Goal: Transaction & Acquisition: Purchase product/service

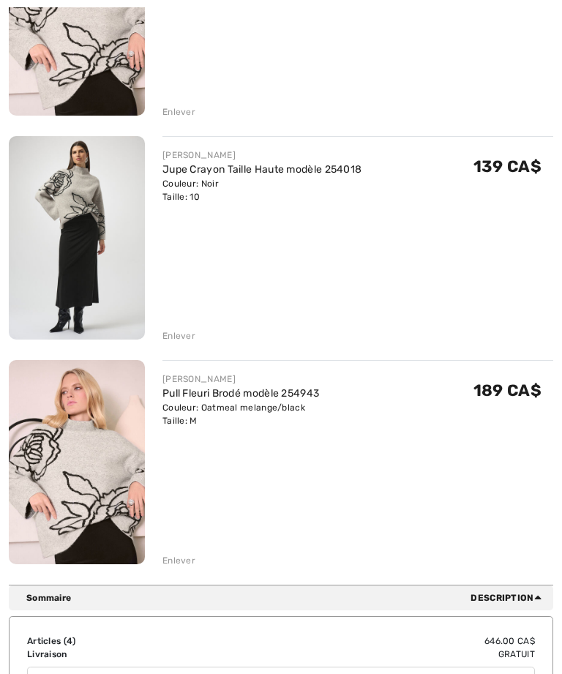
scroll to position [535, 0]
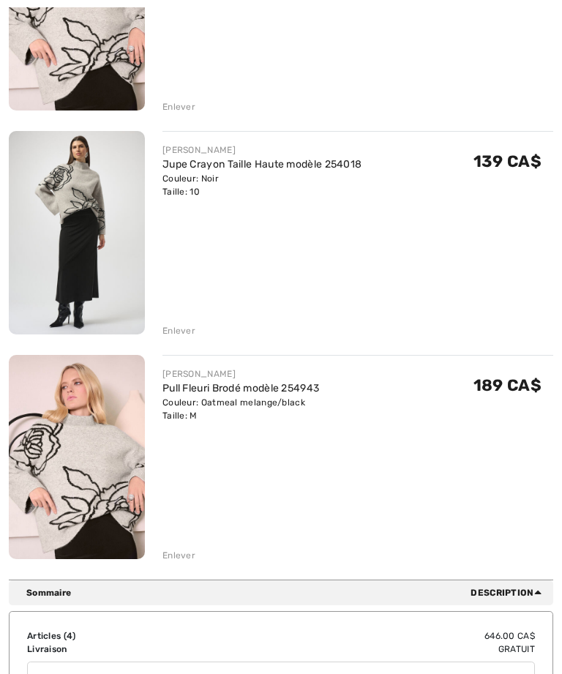
click at [180, 561] on div "Enlever" at bounding box center [179, 555] width 33 height 13
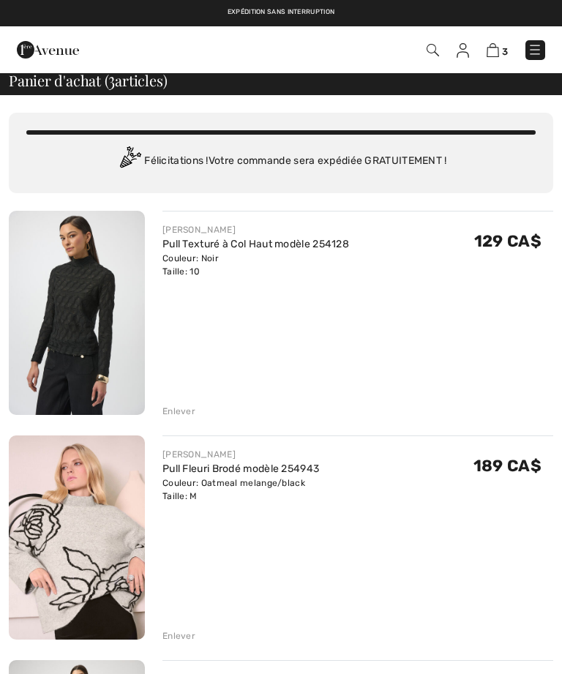
scroll to position [5, 0]
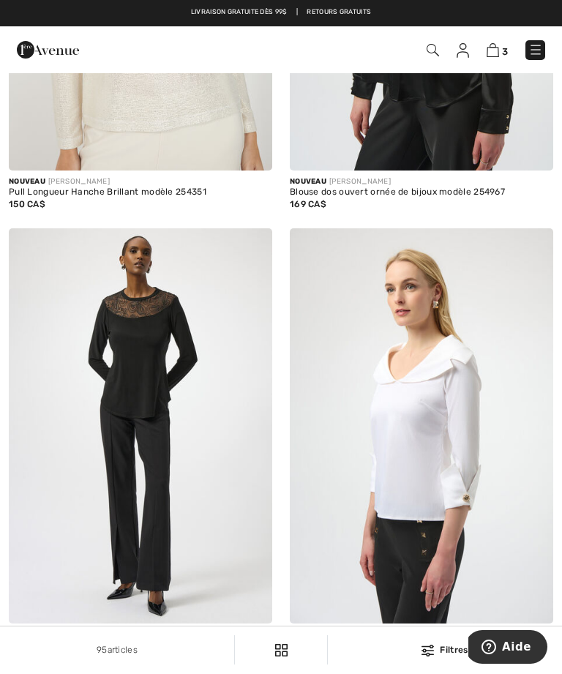
scroll to position [4589, 0]
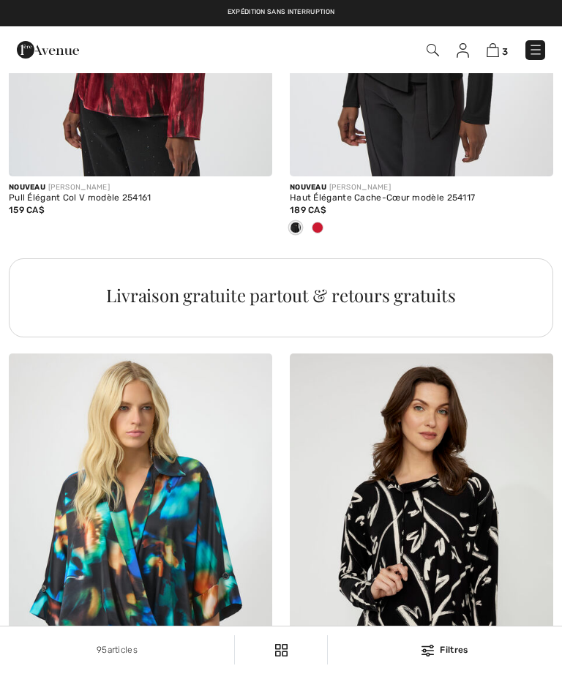
scroll to position [2653, 0]
click at [544, 42] on link at bounding box center [536, 50] width 20 height 20
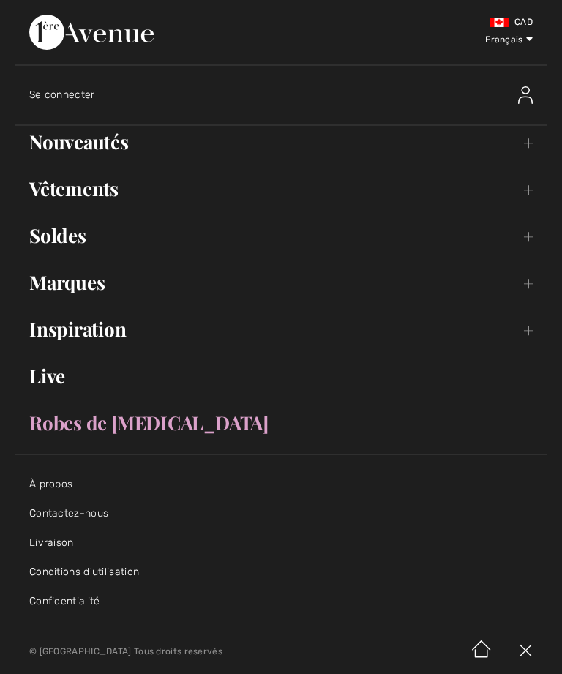
click at [108, 140] on link "Nouveautés Toggle submenu" at bounding box center [281, 142] width 533 height 32
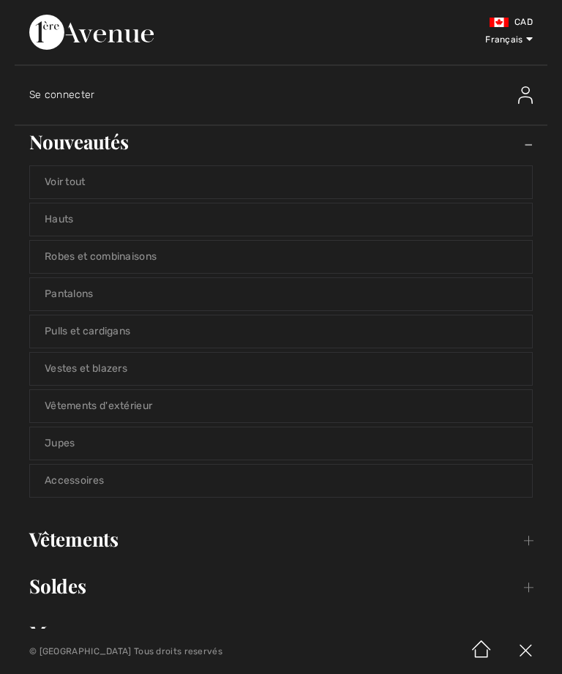
click at [169, 337] on link "Pulls et cardigans" at bounding box center [281, 332] width 502 height 32
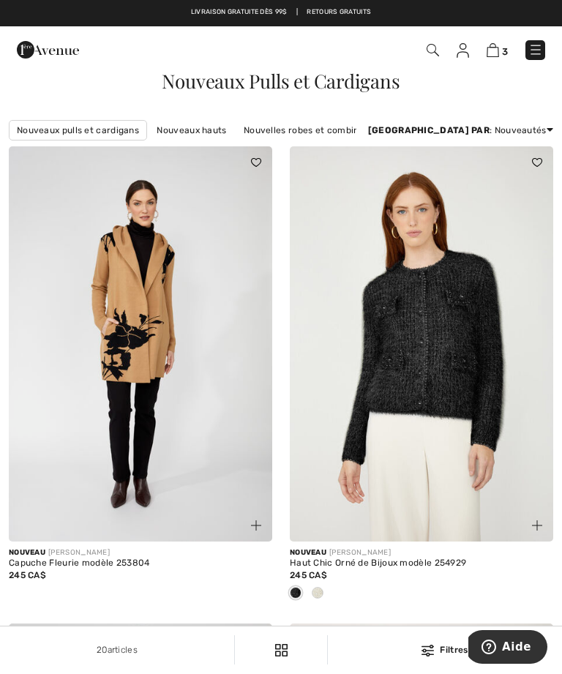
click at [447, 649] on div "Filtres" at bounding box center [445, 649] width 217 height 13
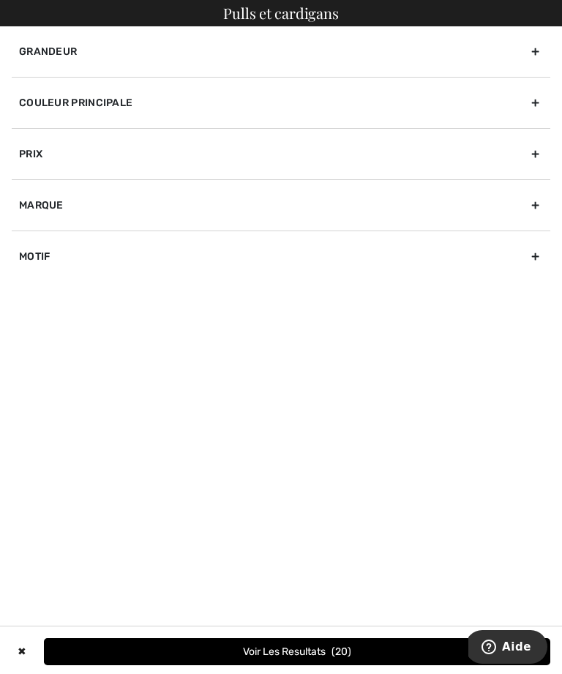
click at [534, 105] on div "Couleur Principale" at bounding box center [281, 102] width 539 height 51
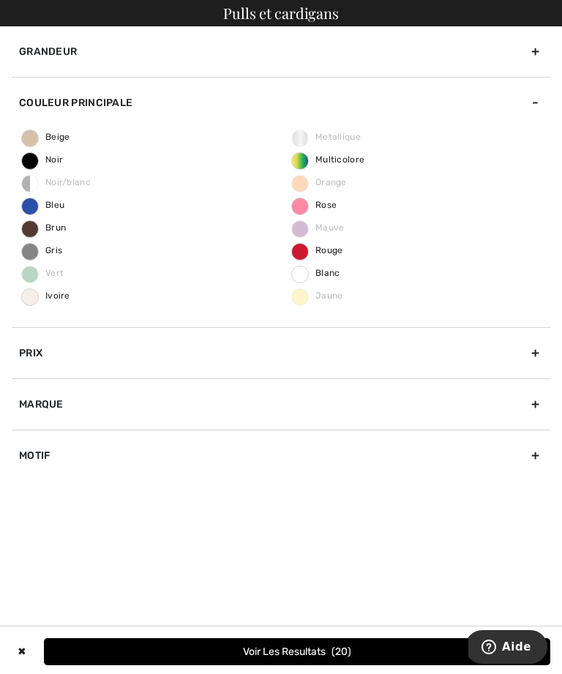
click at [309, 209] on span "Rose" at bounding box center [314, 205] width 45 height 10
click at [0, 0] on input "Rose" at bounding box center [0, 0] width 0 height 0
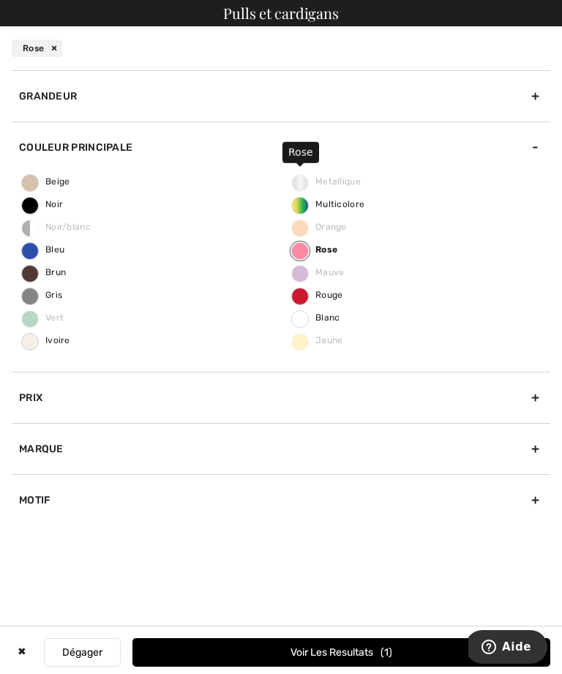
click at [373, 650] on button "Voir les resultats 1" at bounding box center [342, 652] width 418 height 29
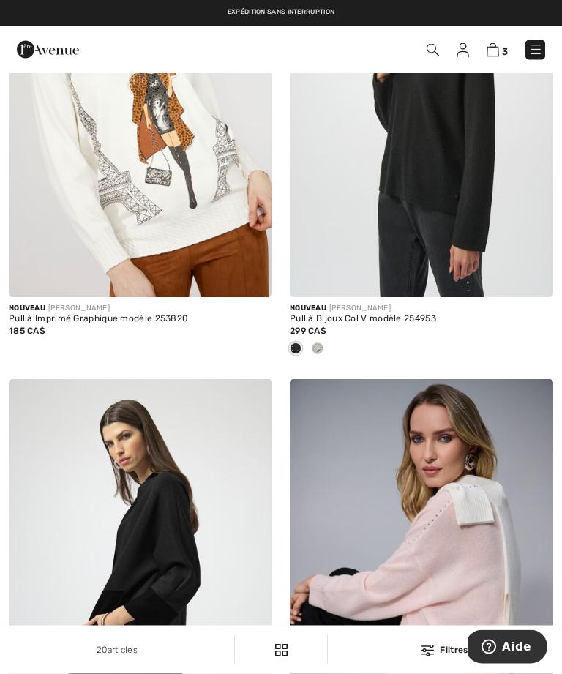
scroll to position [2129, 0]
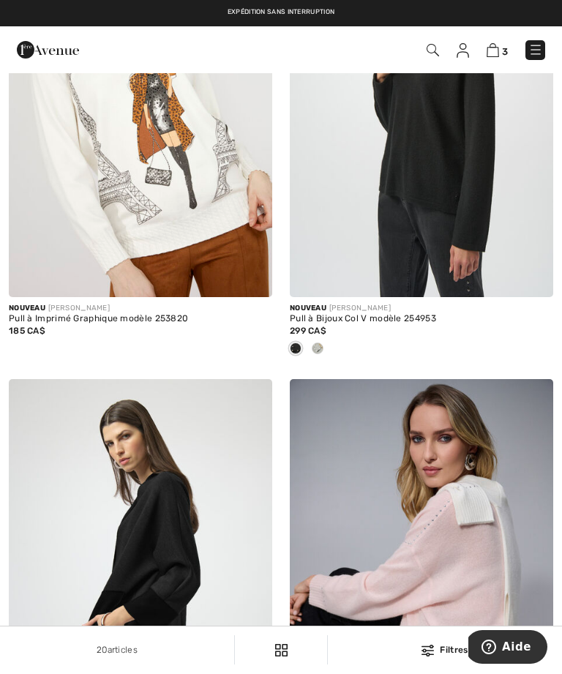
click at [216, 246] on img at bounding box center [141, 99] width 264 height 395
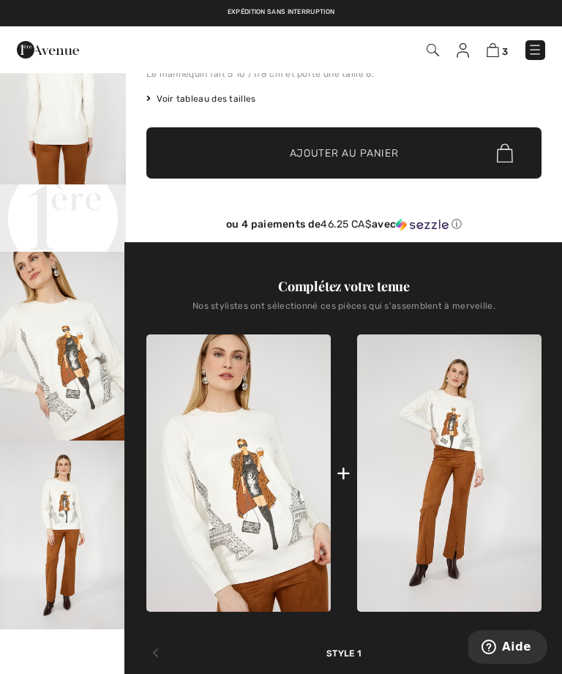
scroll to position [265, 0]
click at [448, 487] on img at bounding box center [449, 473] width 184 height 277
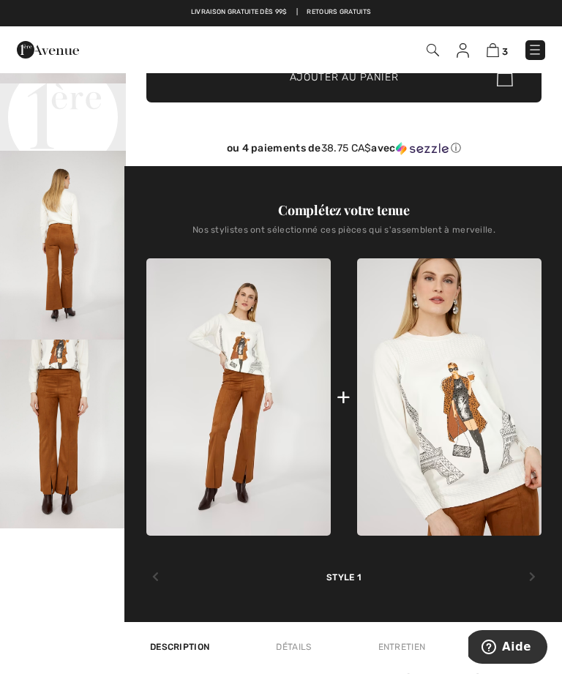
scroll to position [365, 0]
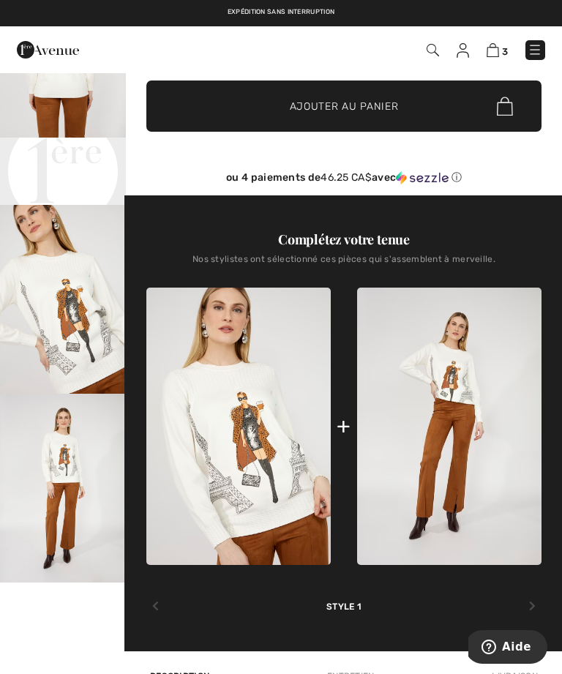
scroll to position [312, 0]
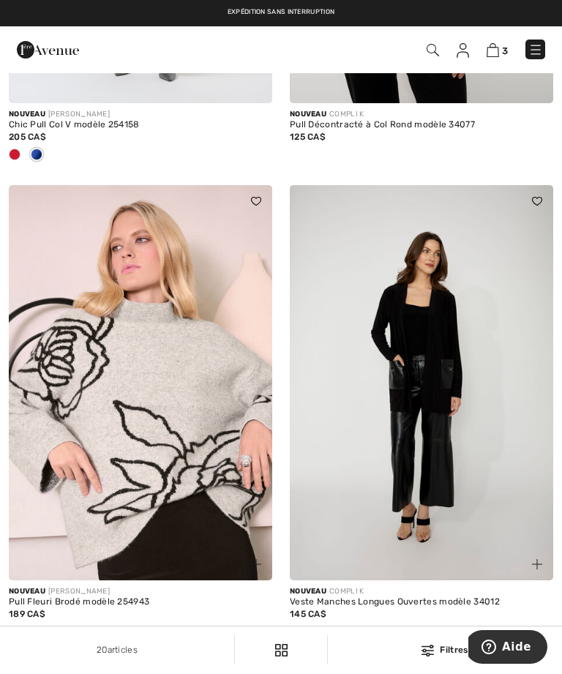
scroll to position [3822, 0]
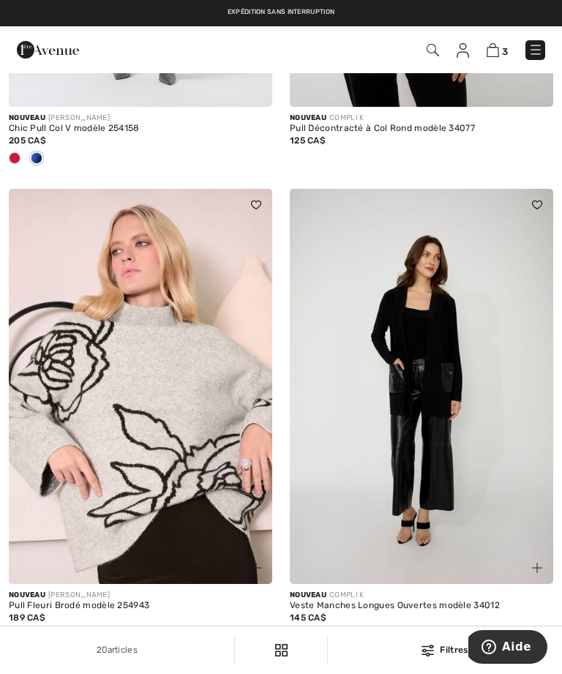
click at [529, 45] on img at bounding box center [536, 49] width 15 height 15
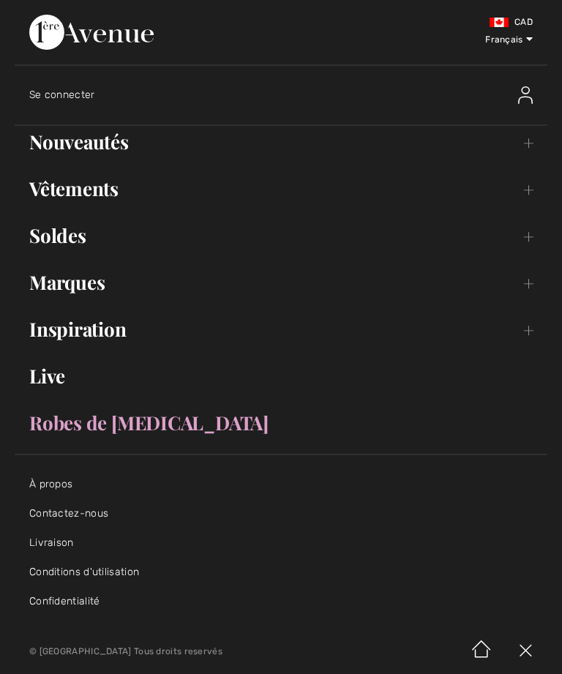
click at [52, 195] on link "Vêtements Toggle submenu" at bounding box center [281, 189] width 533 height 32
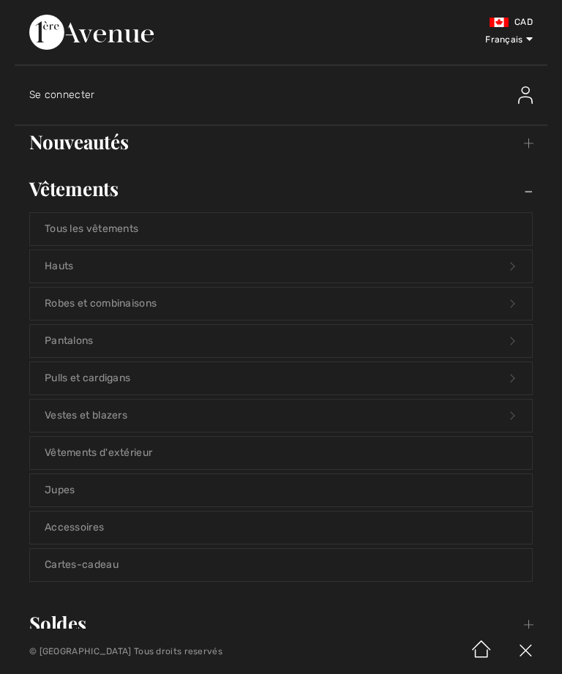
click at [53, 392] on link "Pulls et cardigans Open submenu" at bounding box center [281, 378] width 502 height 32
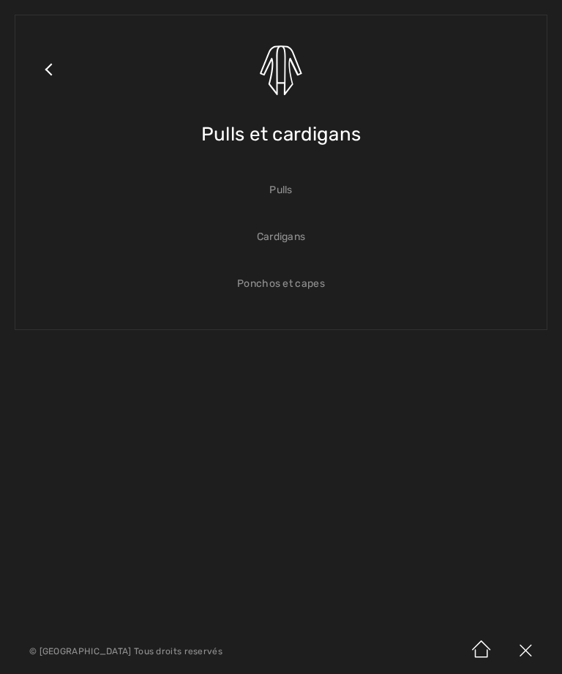
click at [269, 192] on link "Pulls" at bounding box center [281, 190] width 502 height 32
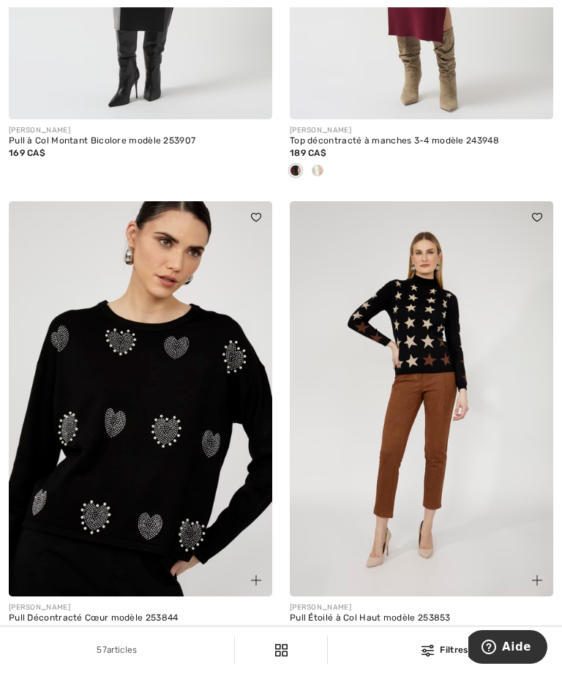
scroll to position [7301, 0]
click at [424, 452] on img at bounding box center [422, 399] width 264 height 395
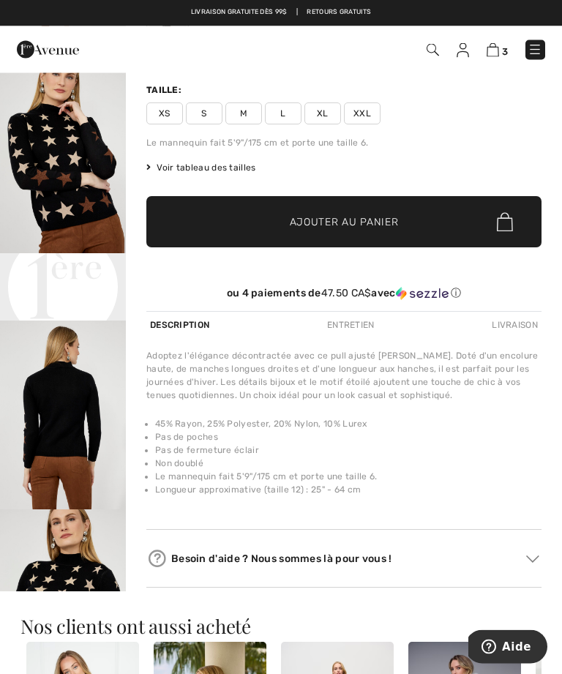
scroll to position [195, 0]
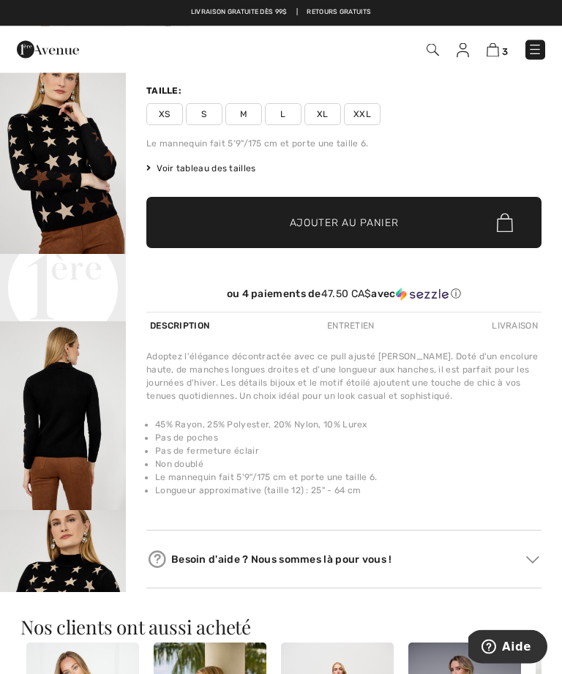
click at [67, 318] on video "Your browser does not support the video tag." at bounding box center [63, 286] width 126 height 63
click at [48, 318] on video "Your browser does not support the video tag." at bounding box center [63, 286] width 126 height 63
click at [66, 149] on img "2 / 4" at bounding box center [63, 159] width 126 height 189
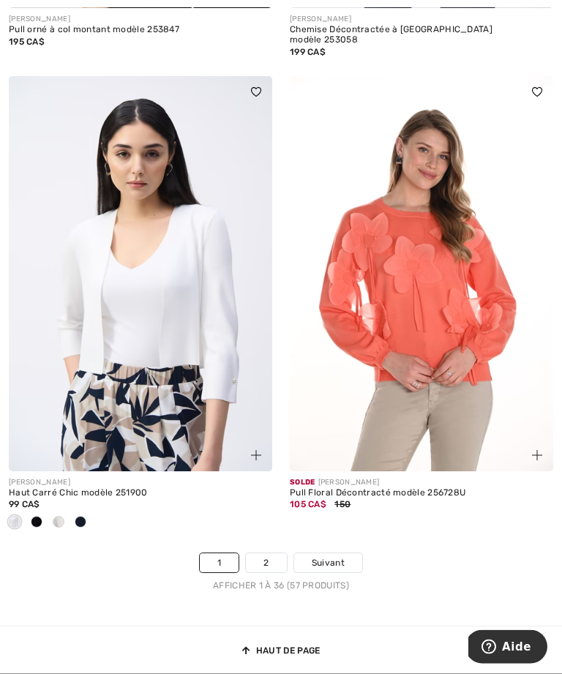
scroll to position [8344, 0]
click at [267, 559] on link "2" at bounding box center [266, 562] width 40 height 19
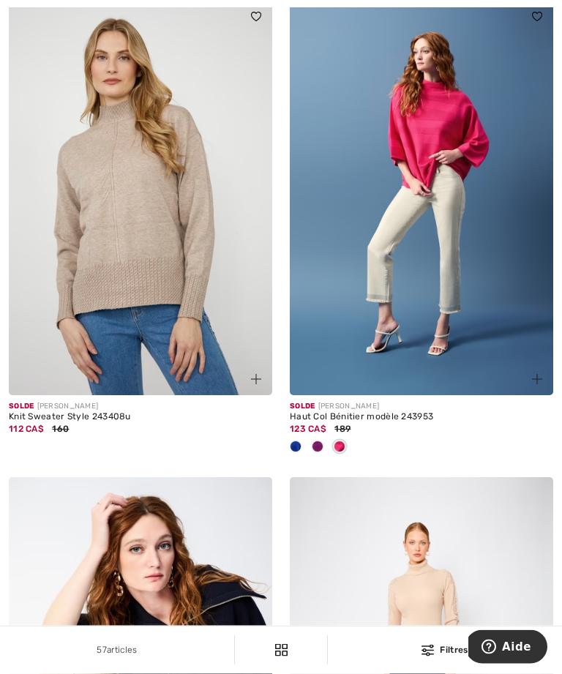
scroll to position [1529, 0]
click at [466, 311] on img at bounding box center [422, 197] width 264 height 395
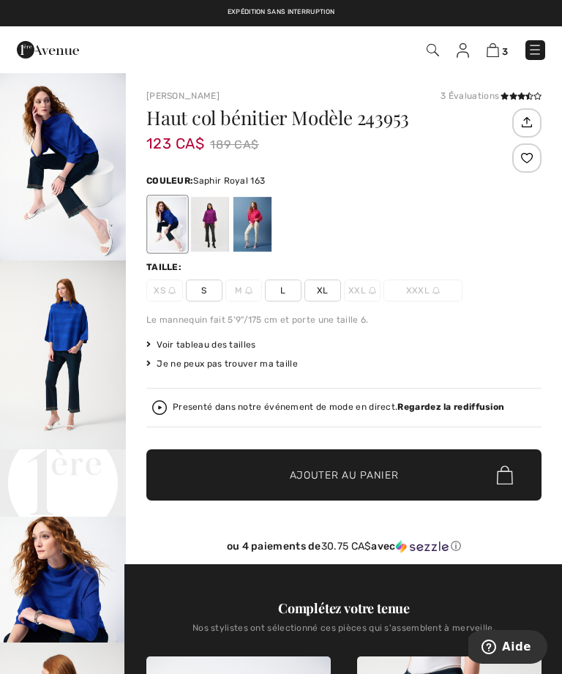
click at [250, 234] on div at bounding box center [253, 224] width 38 height 55
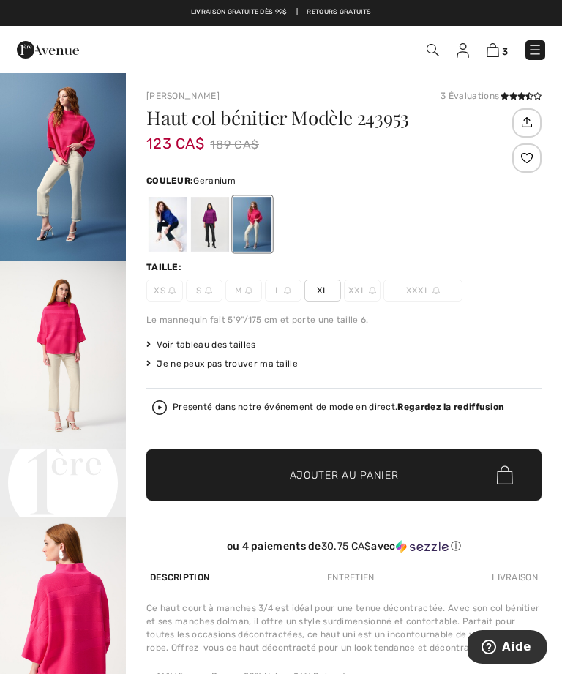
click at [216, 235] on div at bounding box center [210, 224] width 38 height 55
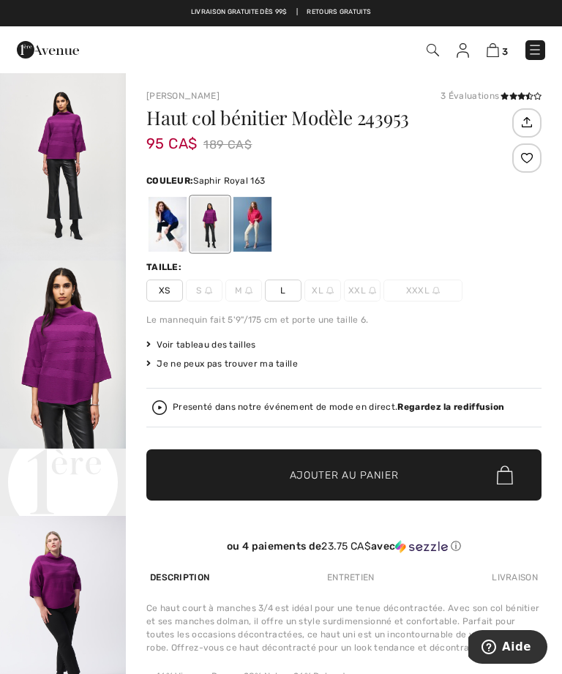
click at [150, 234] on div at bounding box center [168, 224] width 38 height 55
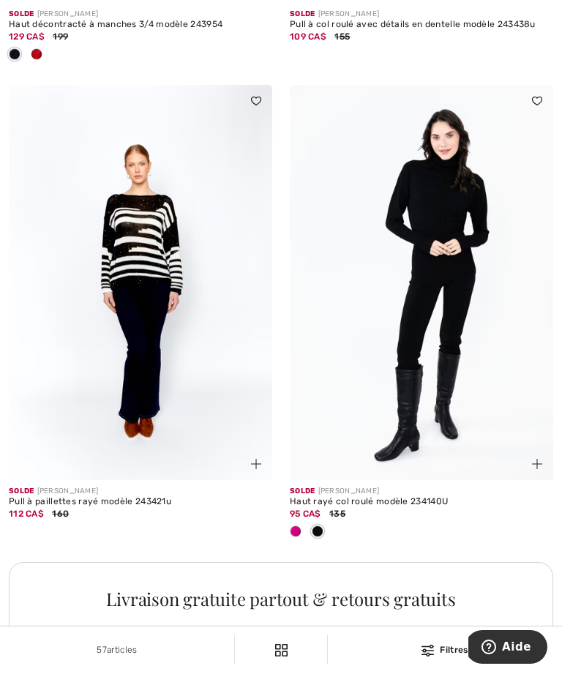
scroll to position [2403, 0]
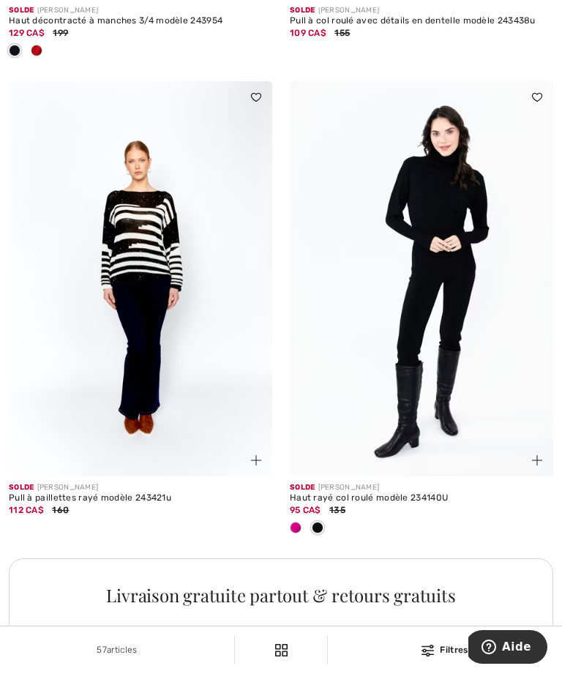
click at [403, 219] on img at bounding box center [422, 278] width 264 height 395
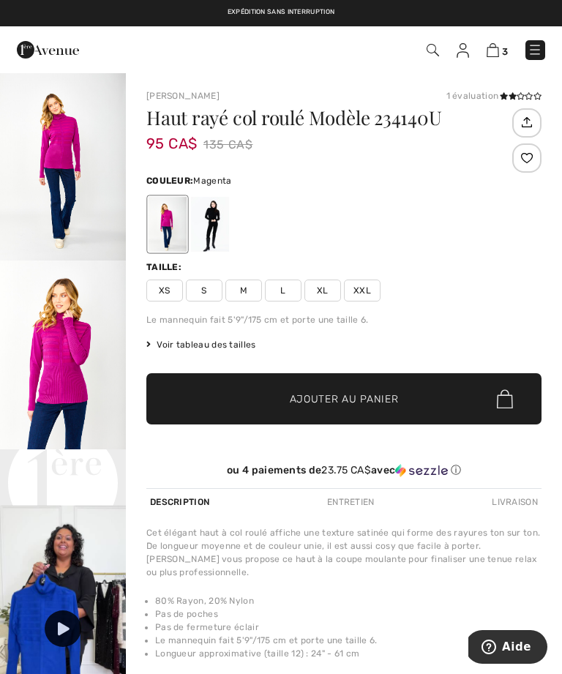
click at [216, 219] on div at bounding box center [210, 224] width 38 height 55
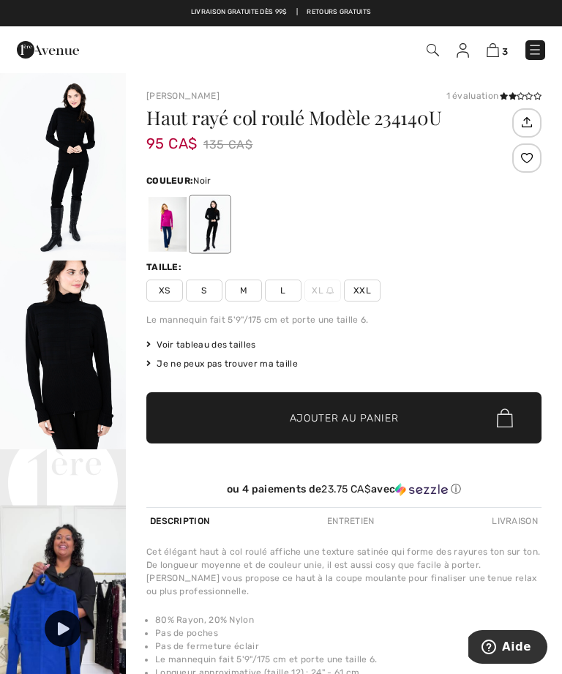
click at [65, 135] on img "1 / 4" at bounding box center [63, 166] width 126 height 189
click at [284, 280] on span "L" at bounding box center [283, 291] width 37 height 22
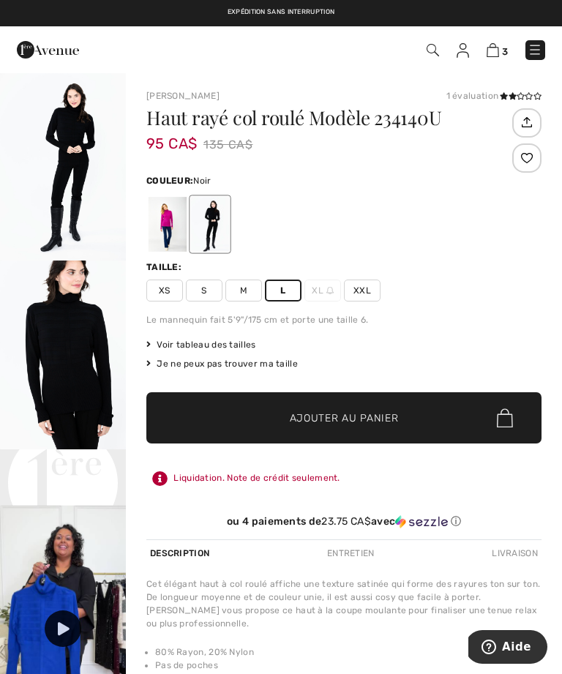
click at [246, 420] on span "✔ Ajouté au panier Ajouter au panier" at bounding box center [343, 417] width 395 height 51
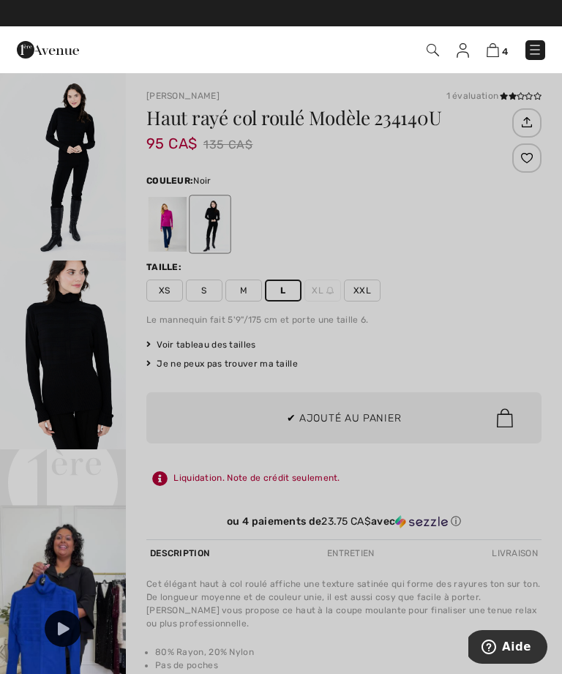
click at [22, 256] on div at bounding box center [281, 337] width 562 height 674
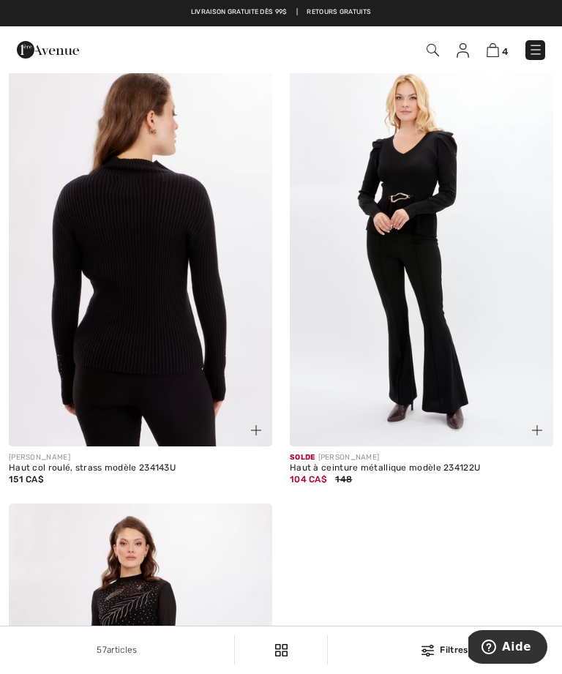
scroll to position [4398, 0]
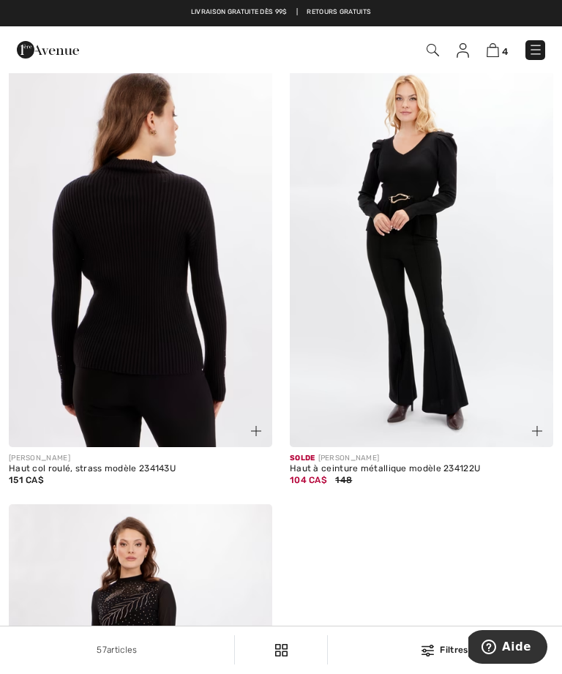
click at [121, 271] on img at bounding box center [141, 249] width 264 height 395
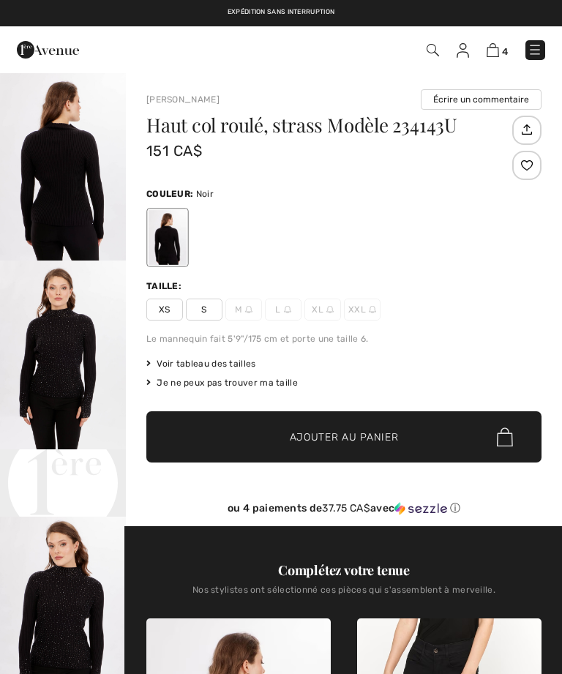
checkbox input "true"
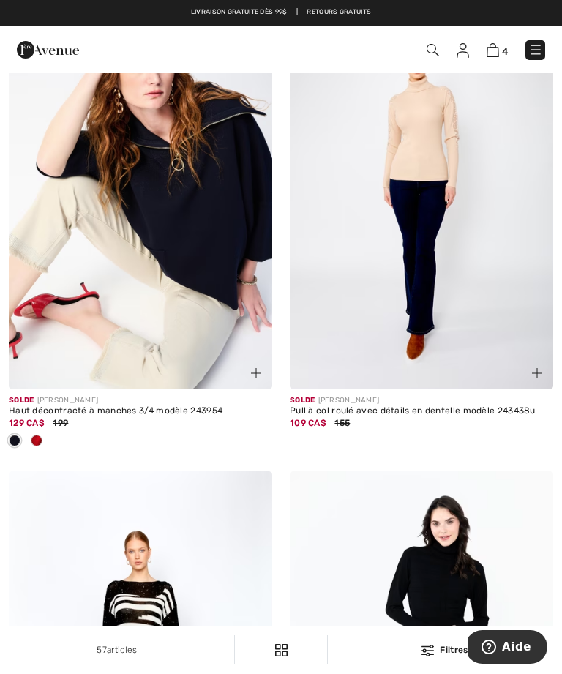
scroll to position [1949, 0]
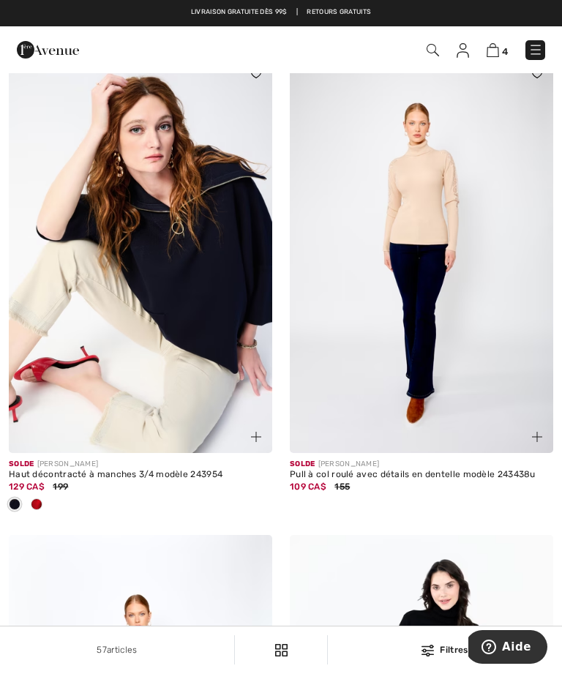
click at [169, 247] on img at bounding box center [141, 255] width 264 height 395
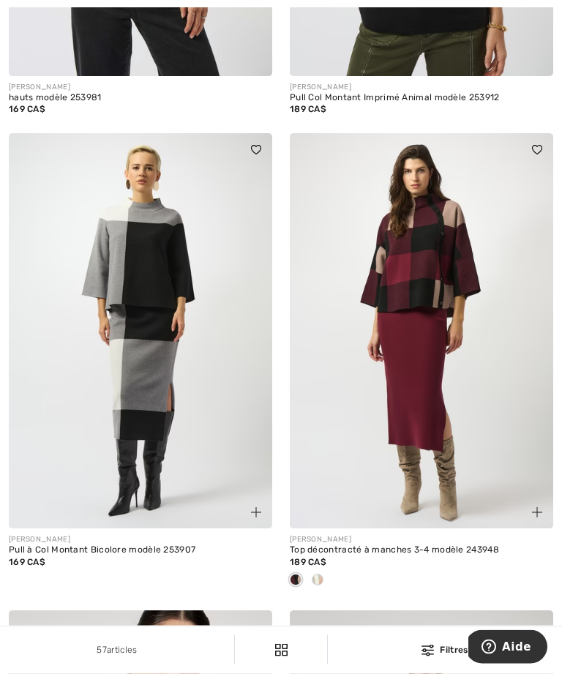
scroll to position [6893, 0]
click at [100, 326] on img at bounding box center [141, 330] width 264 height 395
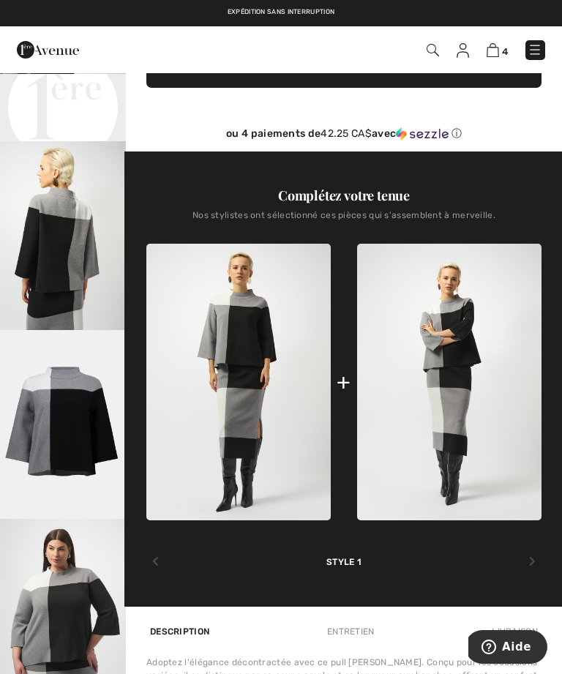
scroll to position [6, 0]
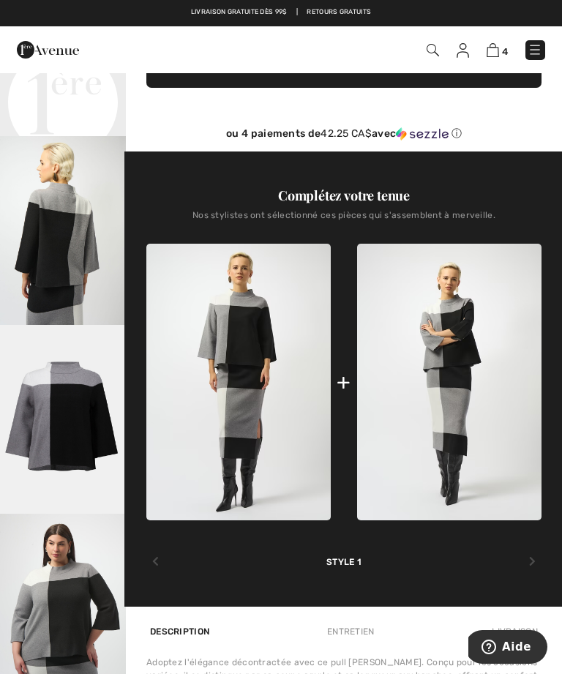
click at [54, 132] on video "Your browser does not support the video tag." at bounding box center [63, 100] width 126 height 63
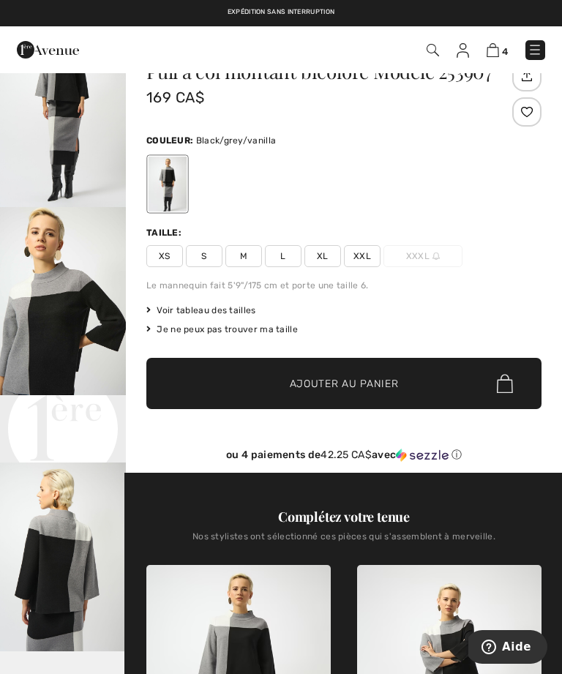
scroll to position [41, 0]
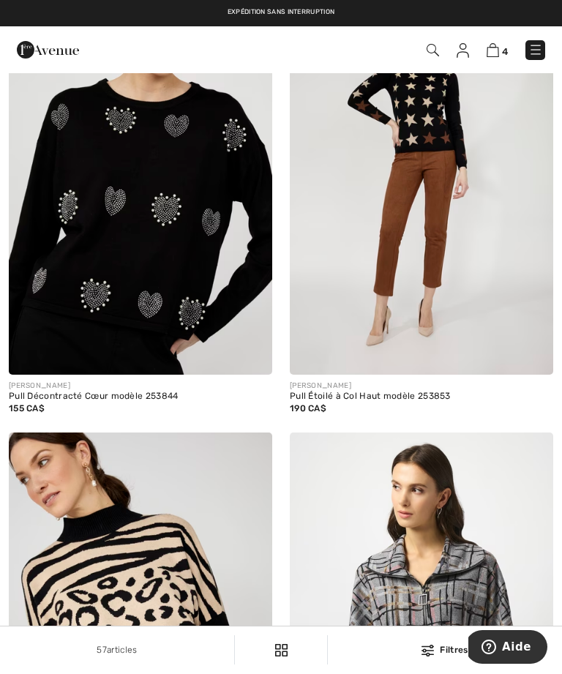
scroll to position [7514, 0]
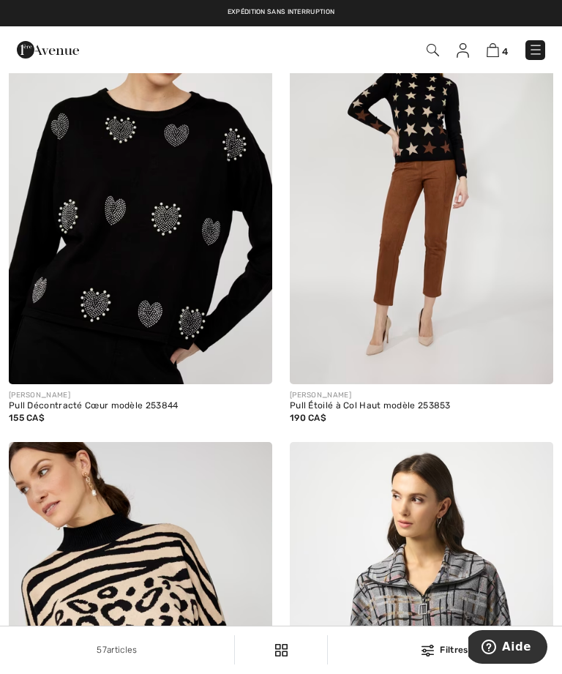
click at [531, 48] on img at bounding box center [536, 49] width 15 height 15
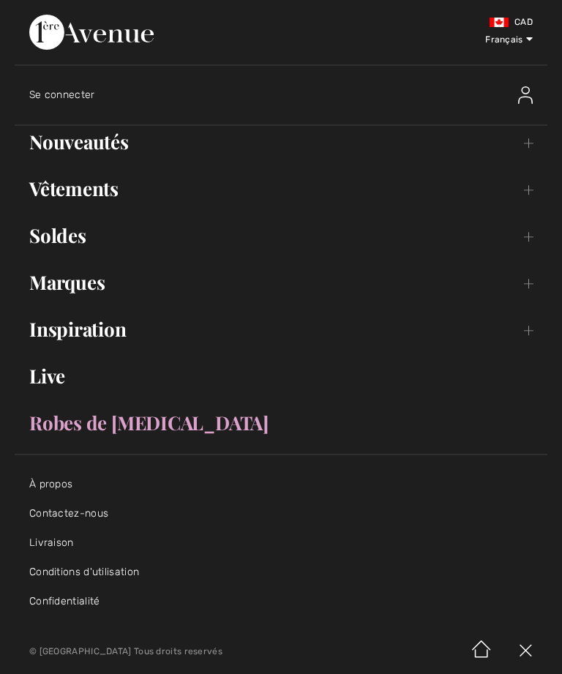
click at [51, 247] on link "Soldes Toggle submenu" at bounding box center [281, 236] width 533 height 32
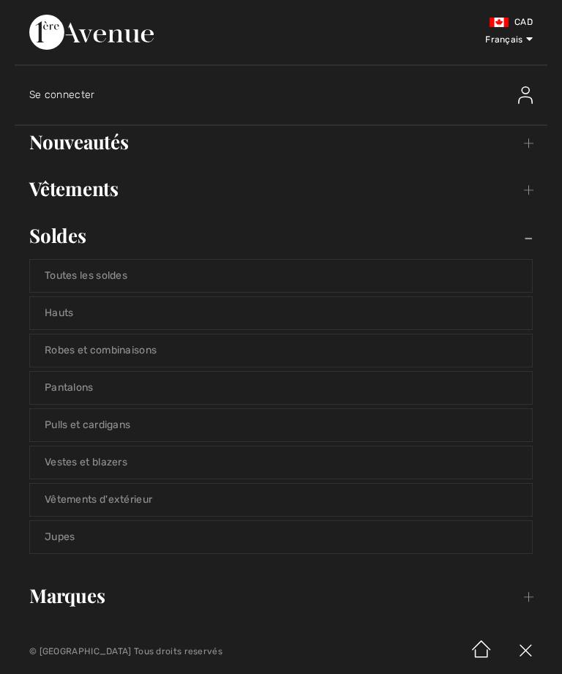
click at [53, 392] on link "Pantalons" at bounding box center [281, 388] width 502 height 32
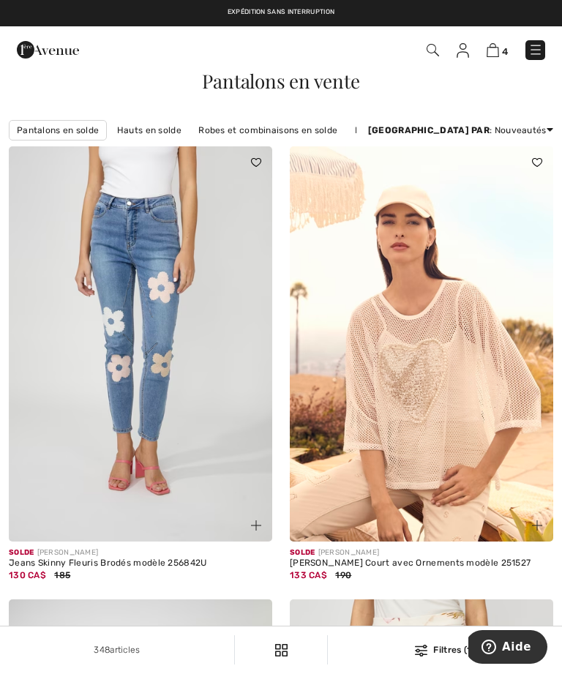
click at [433, 652] on div "Filtres (1)" at bounding box center [445, 649] width 217 height 13
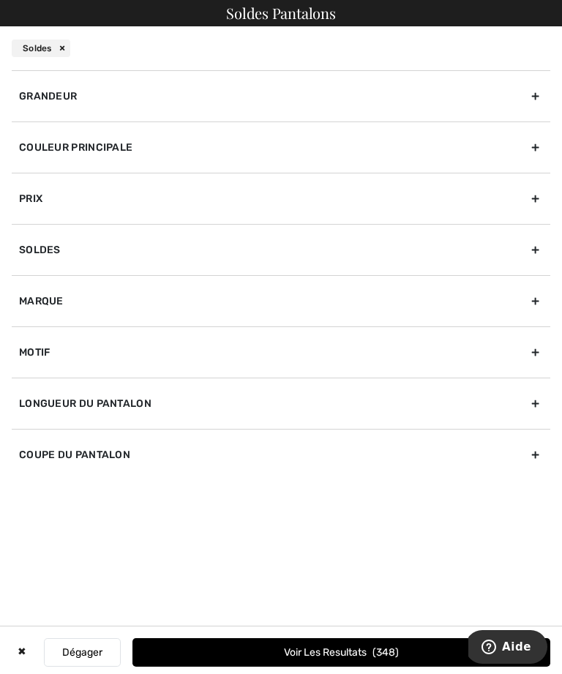
click at [35, 154] on div "Couleur Principale" at bounding box center [281, 147] width 539 height 51
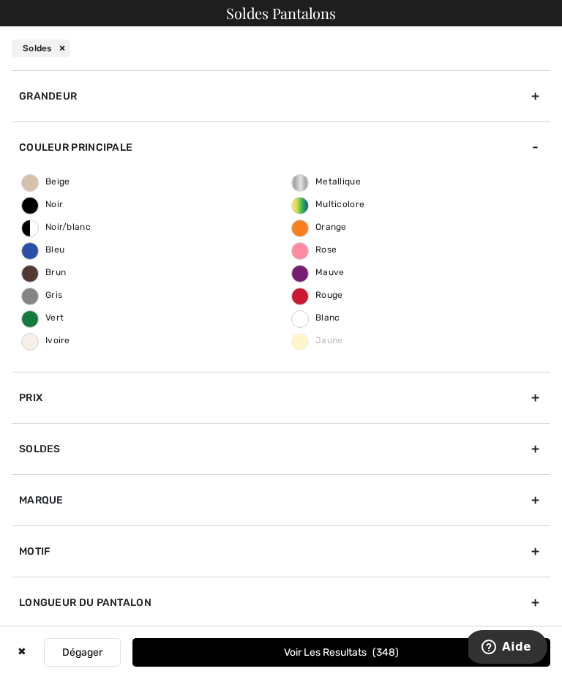
click at [32, 201] on span "Noir" at bounding box center [42, 204] width 41 height 10
click at [0, 0] on input "Noir" at bounding box center [0, 0] width 0 height 0
click at [386, 654] on span "123" at bounding box center [386, 652] width 23 height 12
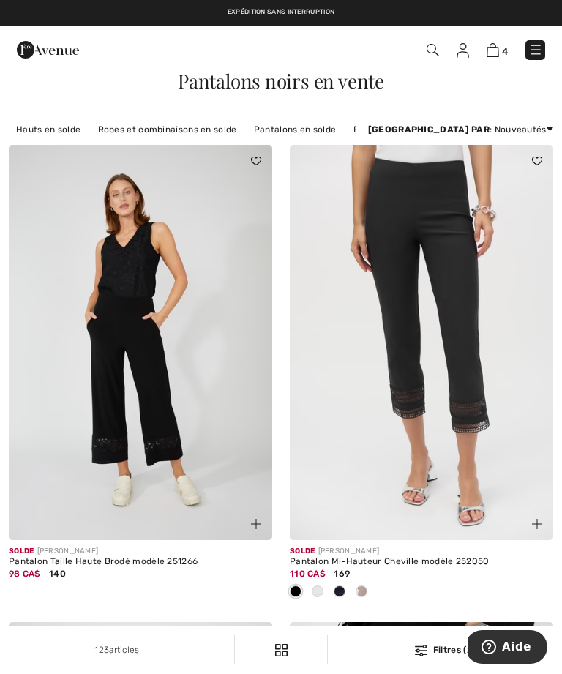
click at [425, 650] on img at bounding box center [421, 651] width 12 height 12
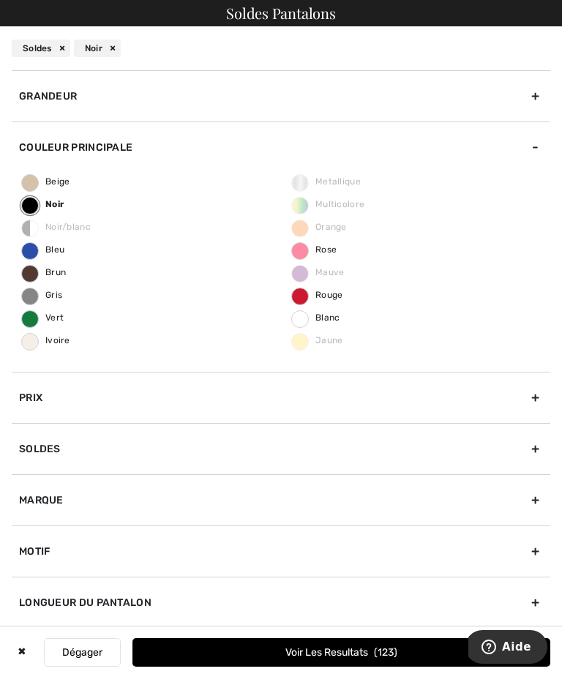
click at [40, 98] on div "Grandeur" at bounding box center [281, 95] width 539 height 51
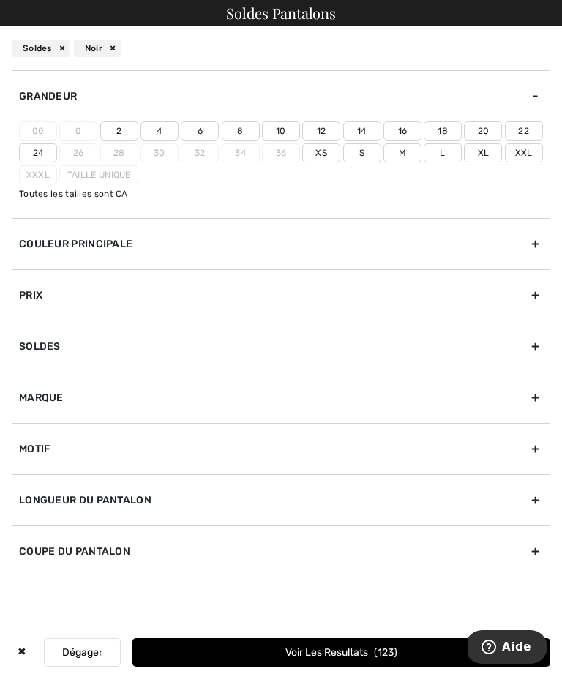
click at [328, 122] on label "12" at bounding box center [321, 131] width 38 height 19
click at [0, 0] on input"] "12" at bounding box center [0, 0] width 0 height 0
click at [362, 654] on button "Voir les resultats 20" at bounding box center [342, 652] width 418 height 29
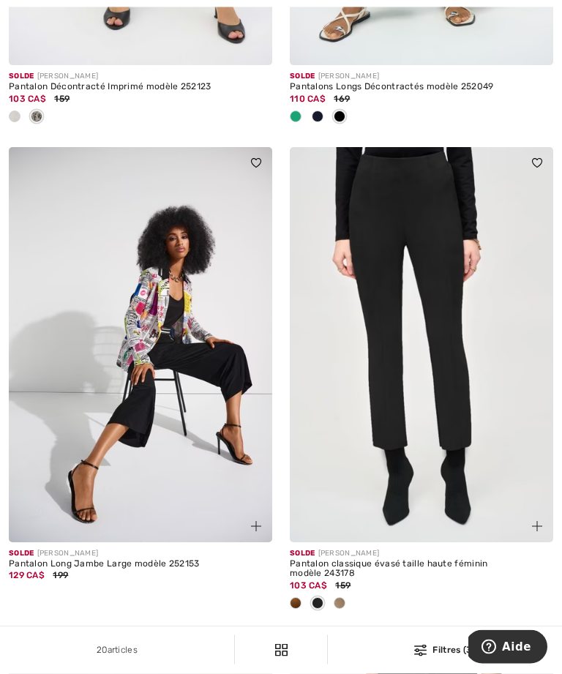
scroll to position [930, 0]
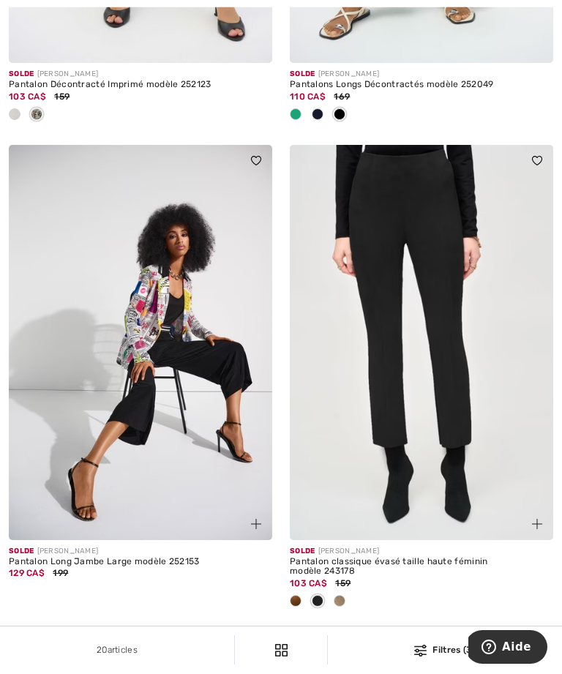
click at [299, 607] on span at bounding box center [296, 601] width 12 height 12
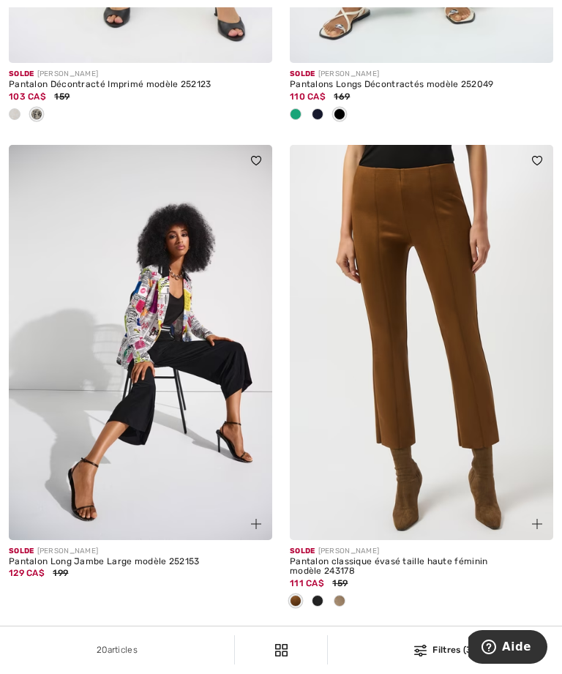
click at [452, 378] on img at bounding box center [422, 342] width 264 height 395
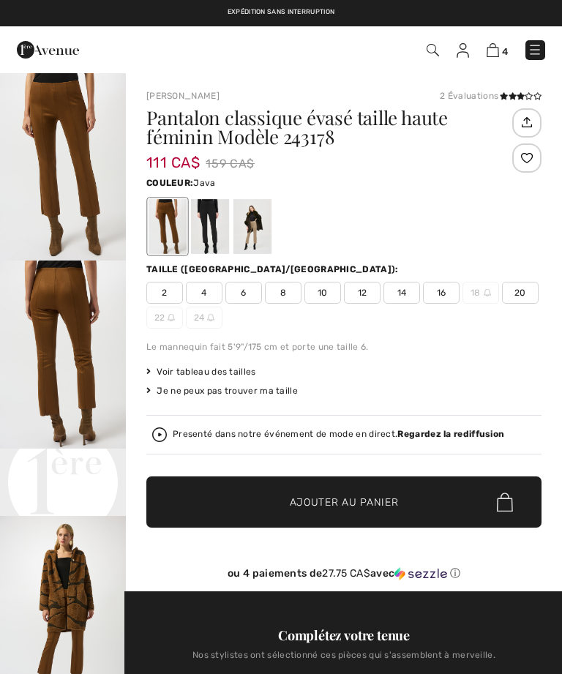
click at [269, 240] on div at bounding box center [253, 226] width 38 height 55
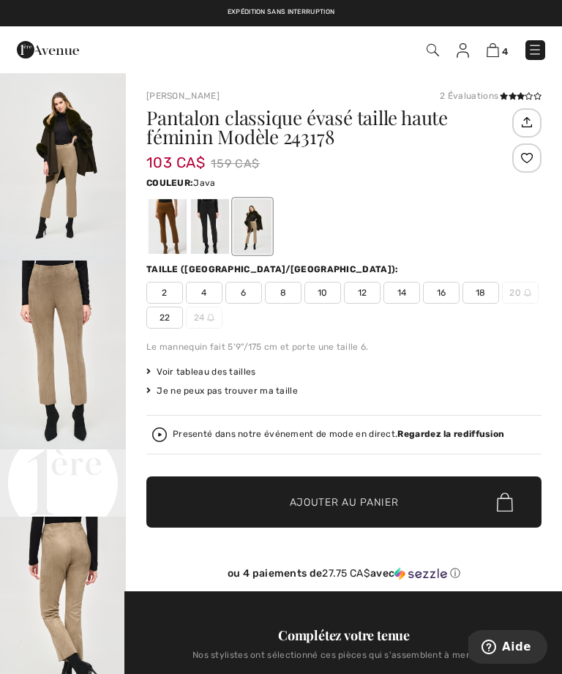
click at [173, 230] on div at bounding box center [168, 226] width 38 height 55
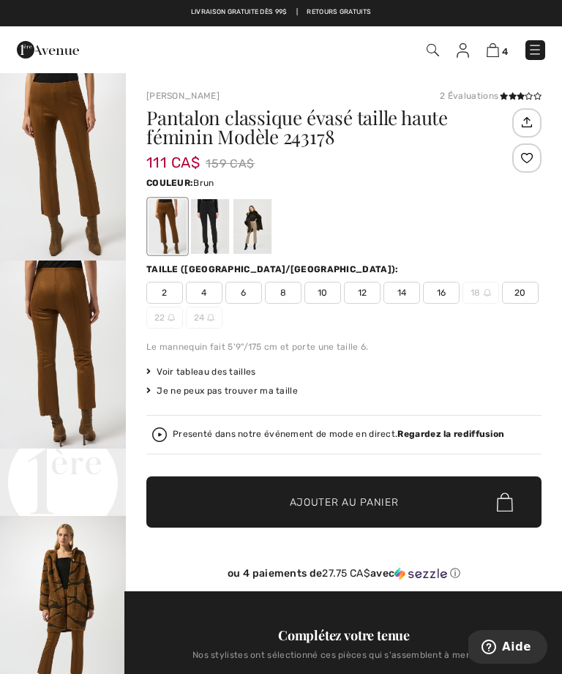
click at [67, 173] on img "1 / 4" at bounding box center [63, 166] width 126 height 189
click at [357, 288] on span "12" at bounding box center [362, 293] width 37 height 22
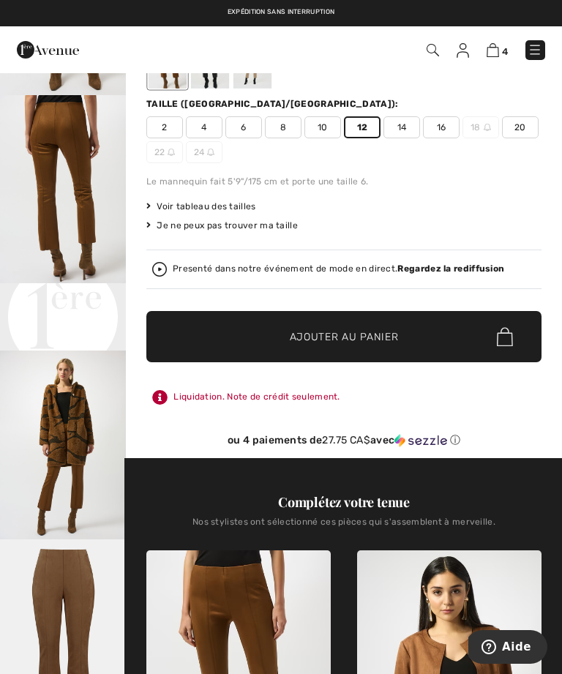
scroll to position [184, 0]
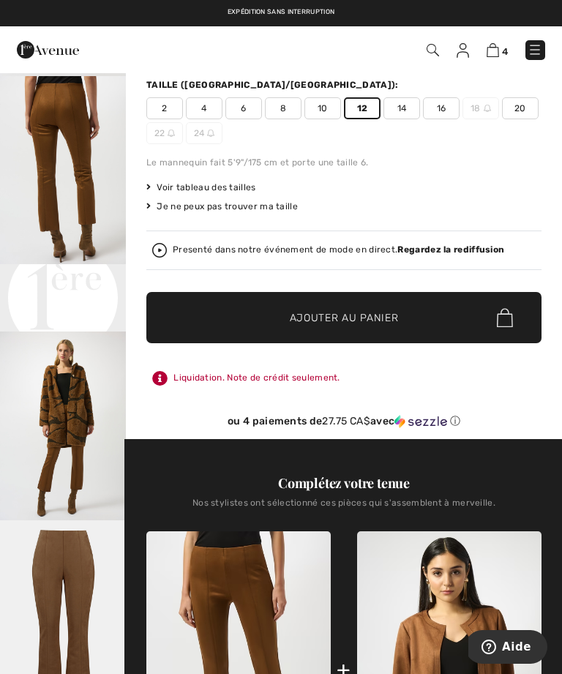
click at [204, 321] on span "✔ Ajouté au panier Ajouter au panier" at bounding box center [343, 317] width 395 height 51
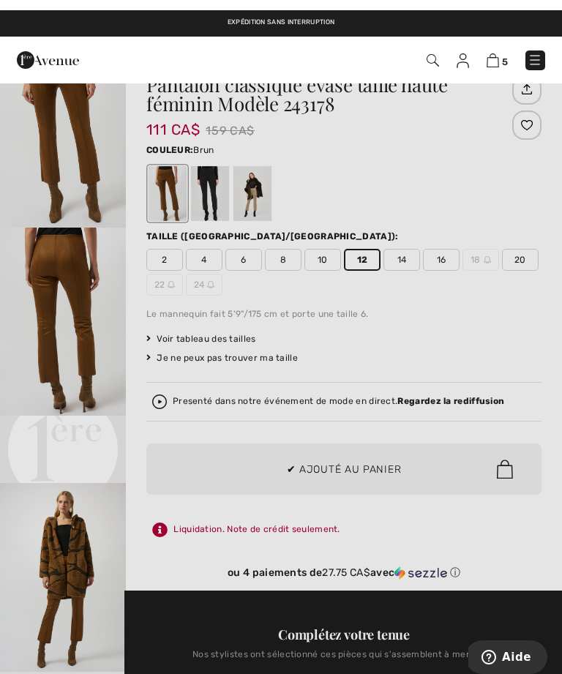
scroll to position [0, 0]
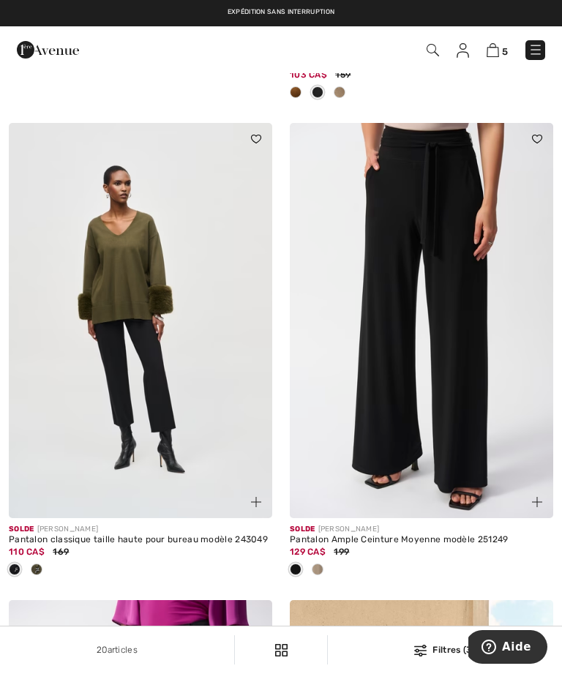
scroll to position [1438, 0]
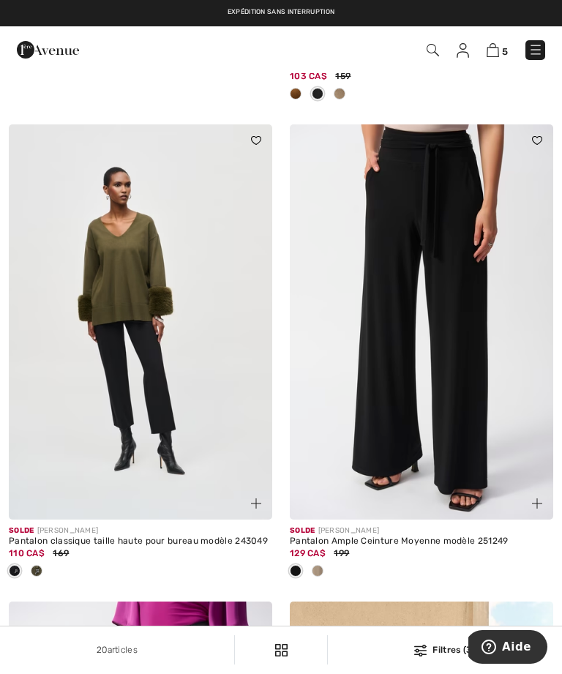
click at [534, 51] on img at bounding box center [536, 49] width 15 height 15
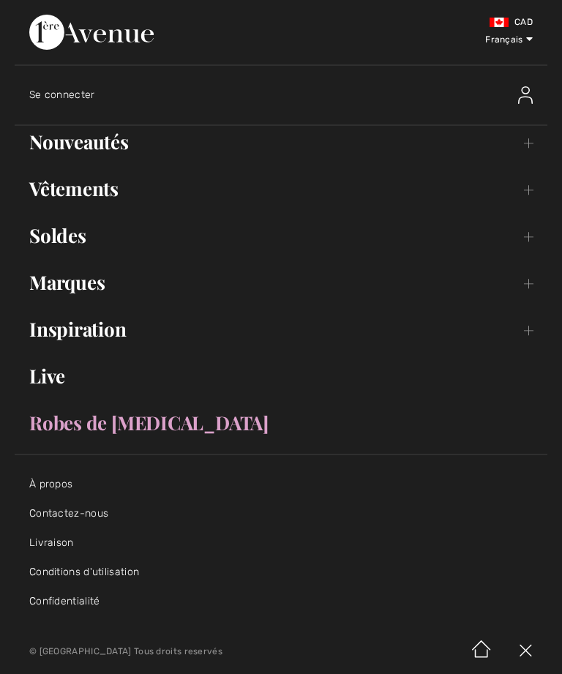
scroll to position [0, 0]
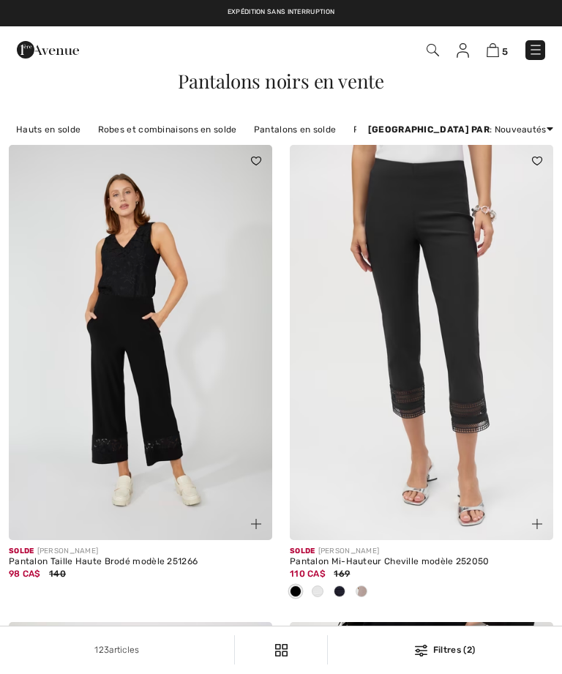
click at [495, 52] on img at bounding box center [493, 50] width 12 height 14
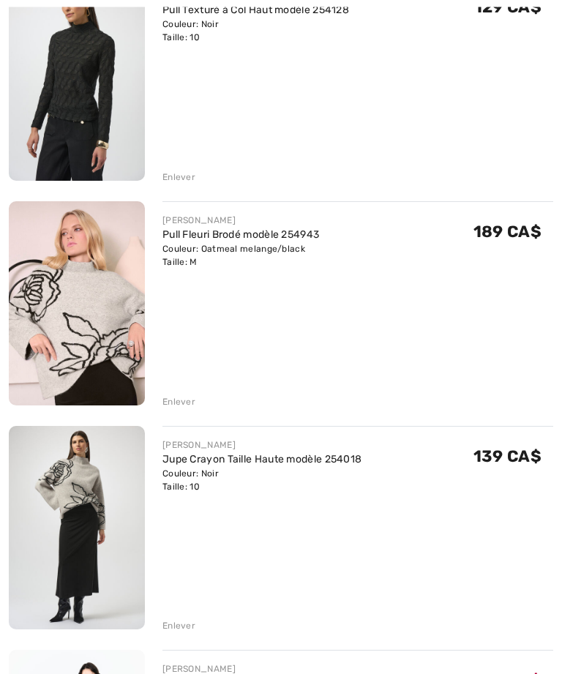
scroll to position [272, 0]
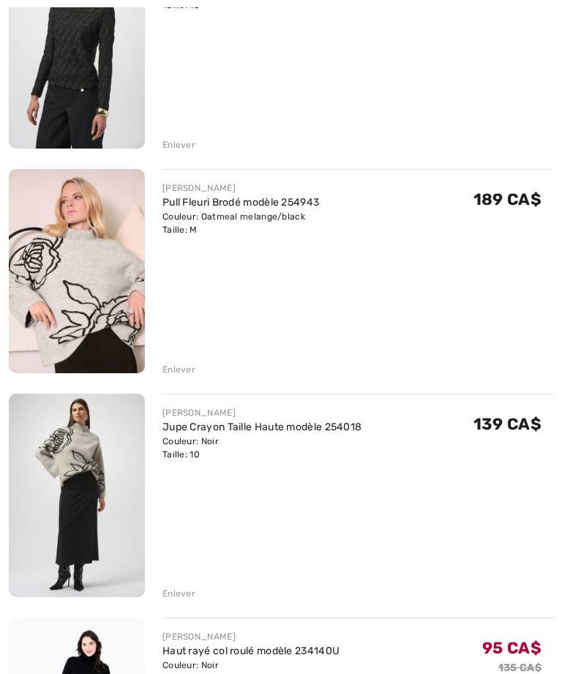
click at [169, 143] on div "Enlever" at bounding box center [179, 144] width 33 height 13
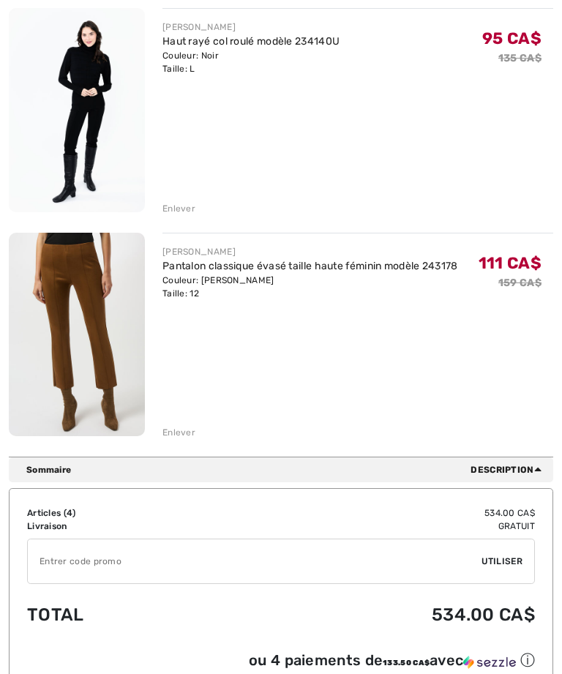
scroll to position [658, 0]
click at [75, 329] on img at bounding box center [77, 335] width 136 height 204
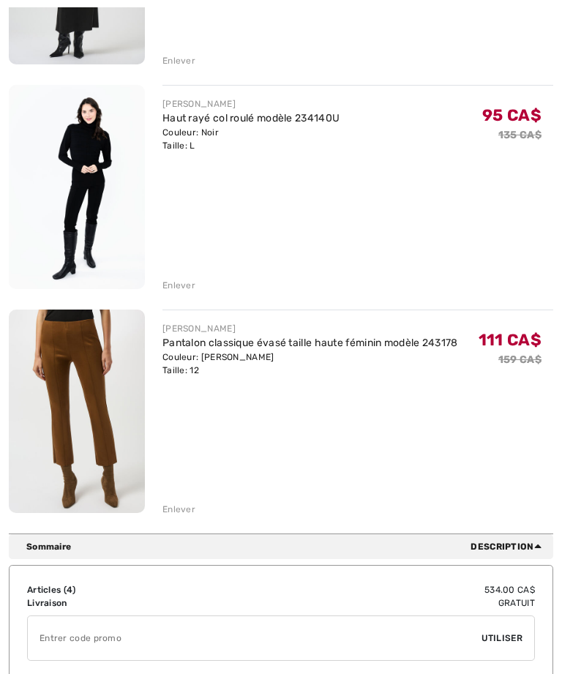
scroll to position [581, 0]
click at [177, 514] on div "Enlever" at bounding box center [179, 509] width 33 height 13
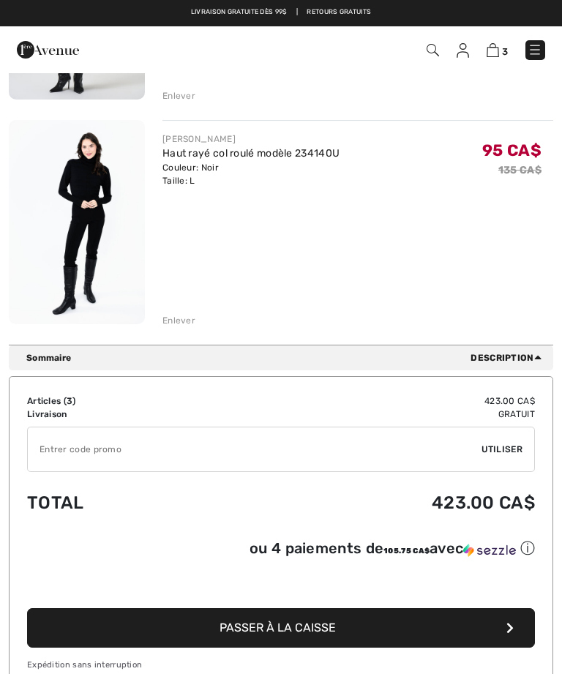
scroll to position [544, 0]
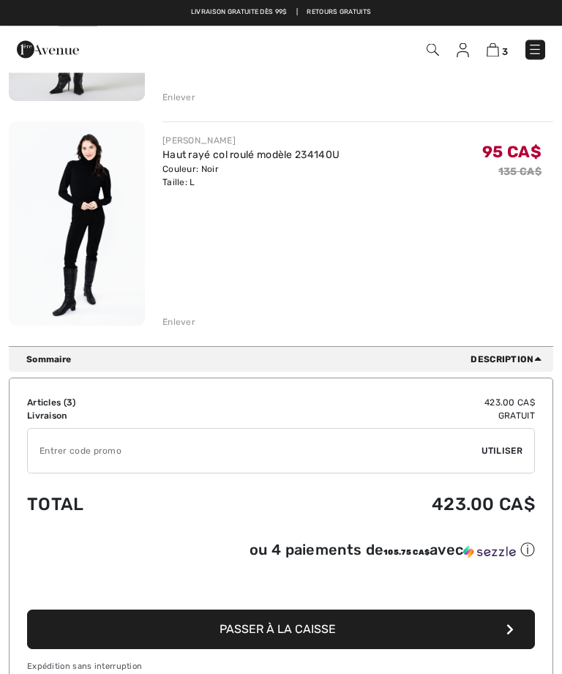
click at [20, 202] on img at bounding box center [77, 224] width 136 height 204
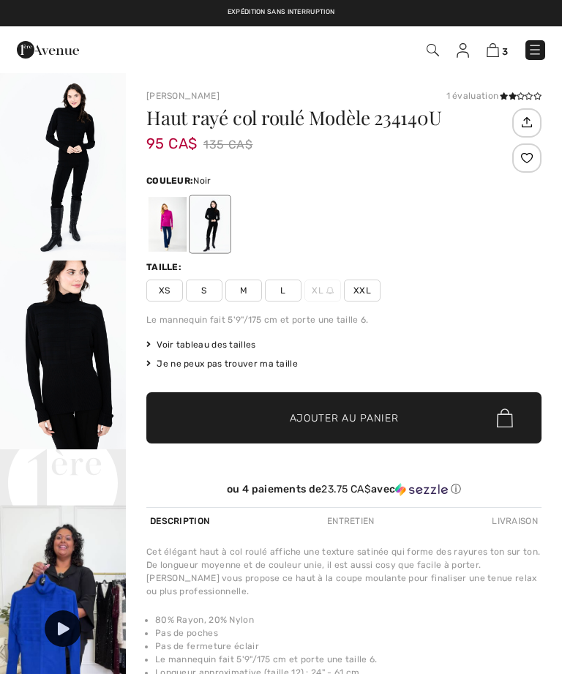
checkbox input "true"
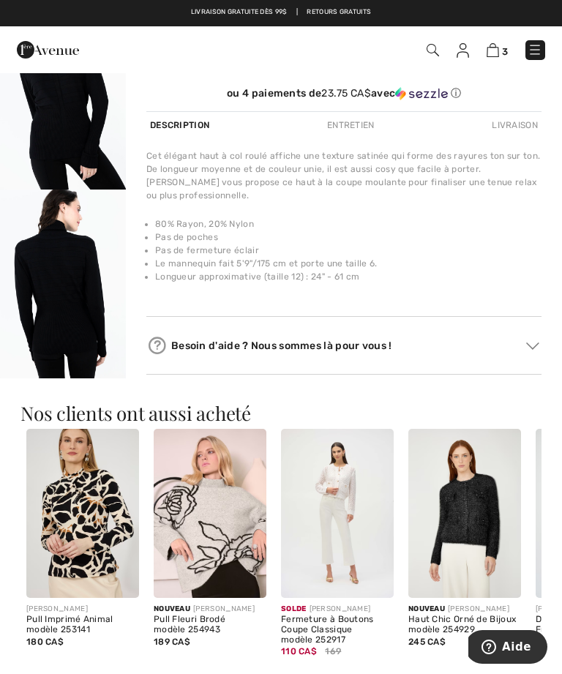
scroll to position [392, 0]
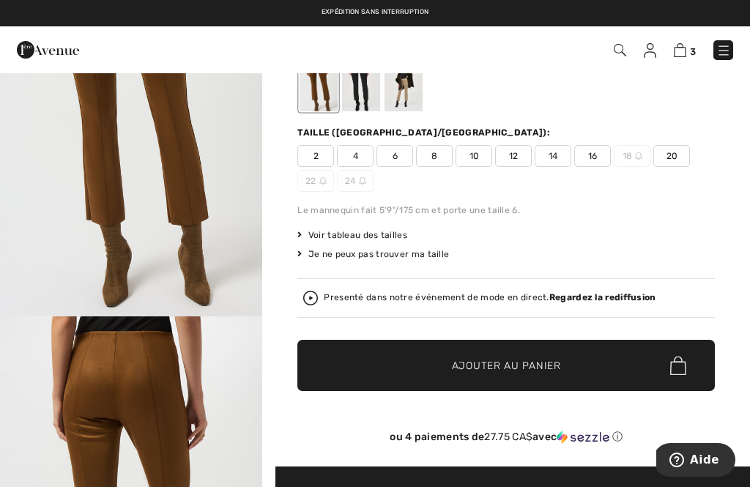
scroll to position [151, 0]
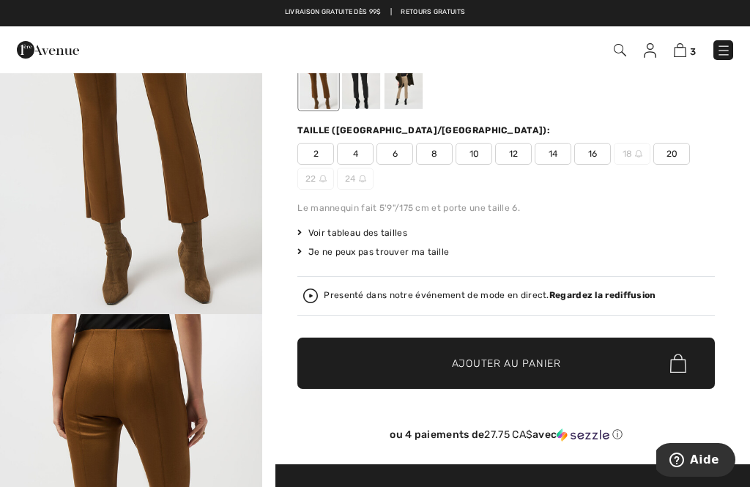
click at [725, 51] on img at bounding box center [723, 50] width 15 height 15
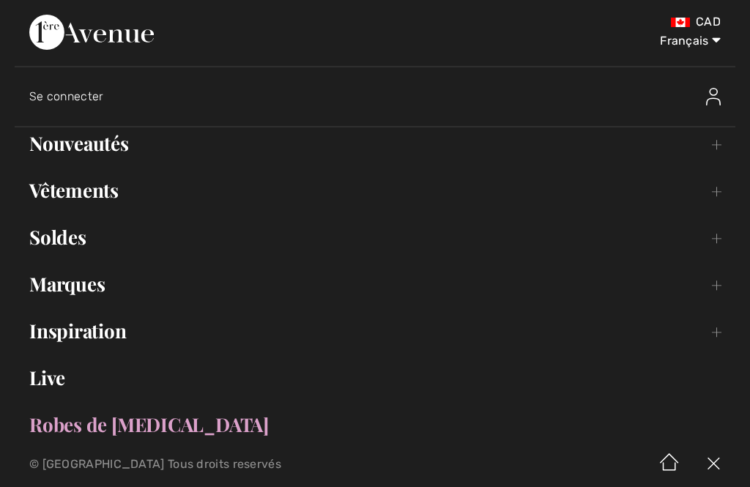
click at [49, 157] on link "Nouveautés Toggle submenu" at bounding box center [375, 143] width 720 height 32
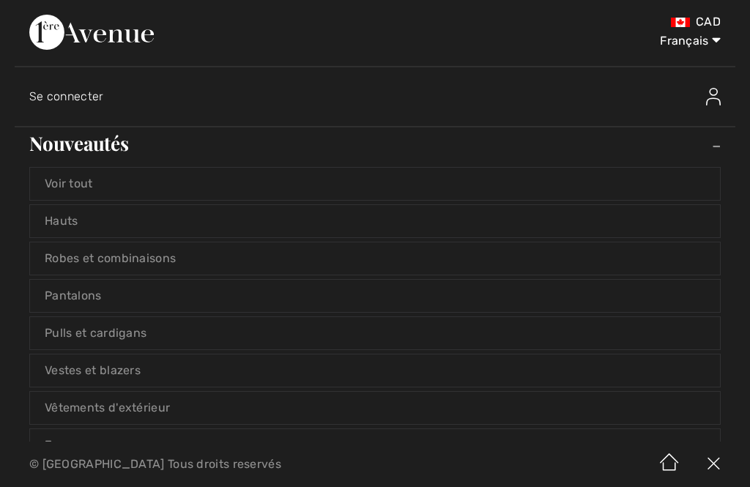
click at [55, 188] on link "Voir tout" at bounding box center [375, 184] width 690 height 32
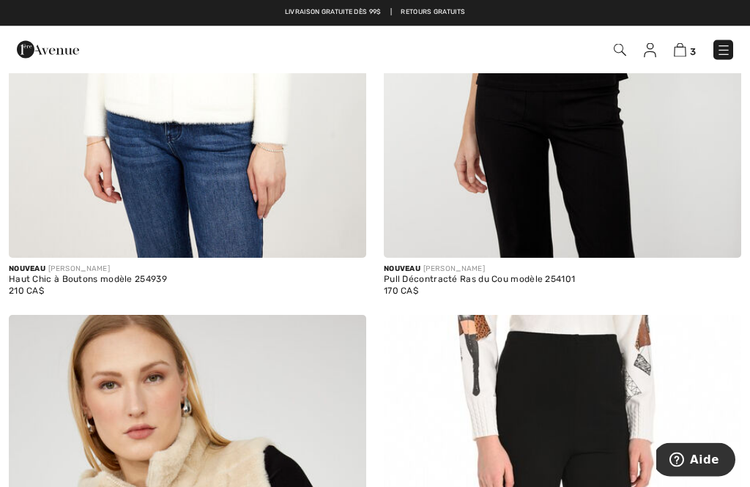
scroll to position [4853, 0]
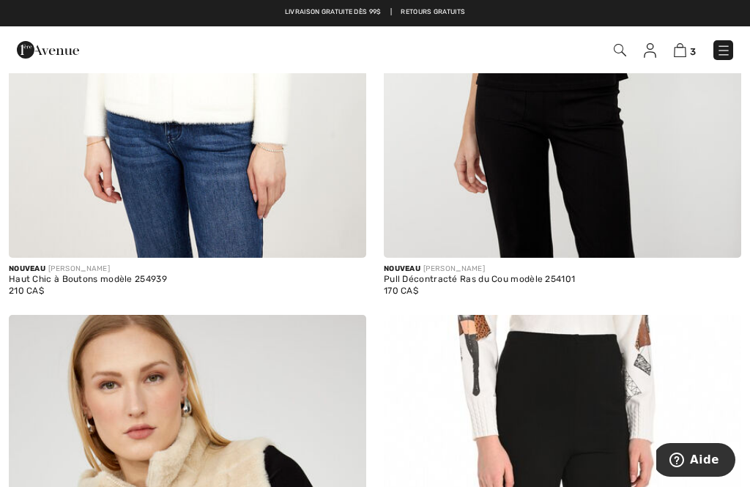
click at [714, 56] on link at bounding box center [723, 50] width 20 height 20
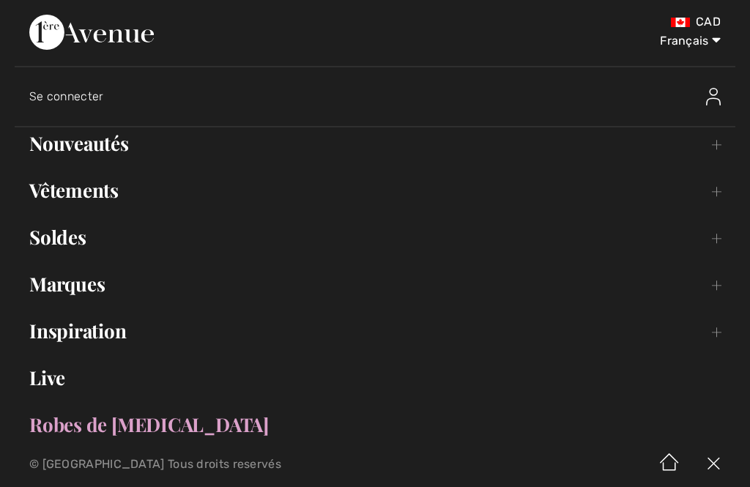
click at [45, 198] on link "Vêtements Toggle submenu" at bounding box center [375, 190] width 720 height 32
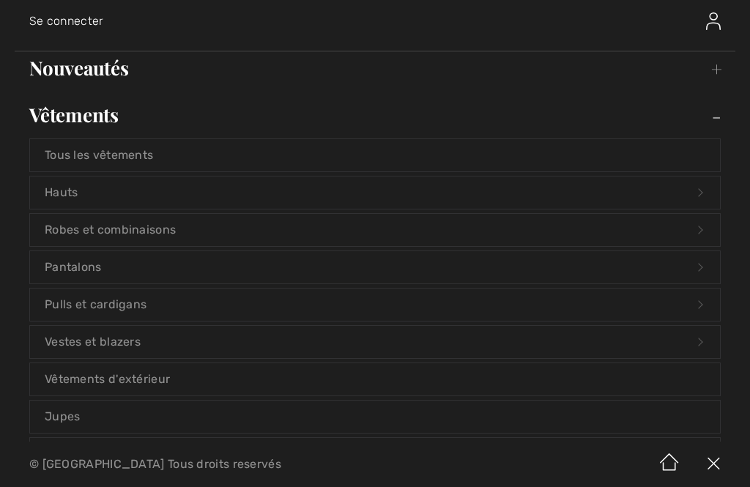
scroll to position [74, 0]
click at [42, 157] on link "Tous les vêtements" at bounding box center [375, 157] width 690 height 32
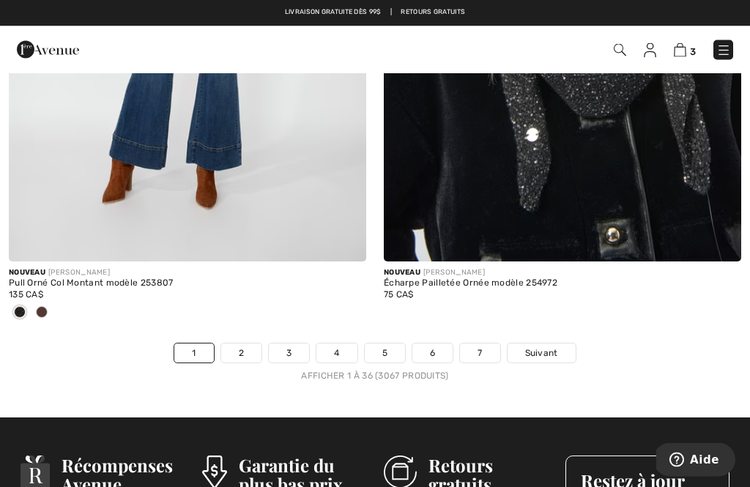
scroll to position [10968, 0]
